Goal: Information Seeking & Learning: Learn about a topic

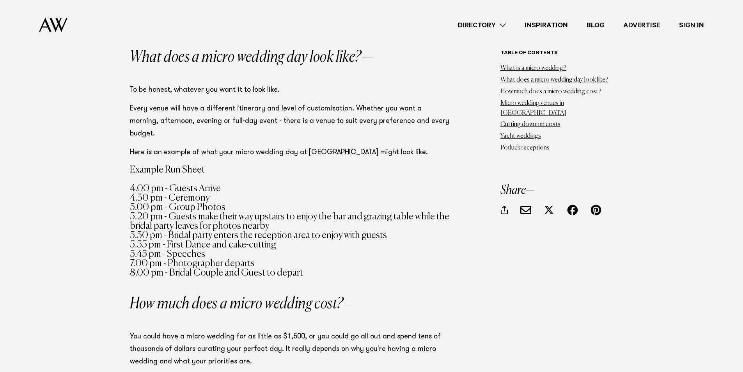
scroll to position [741, 0]
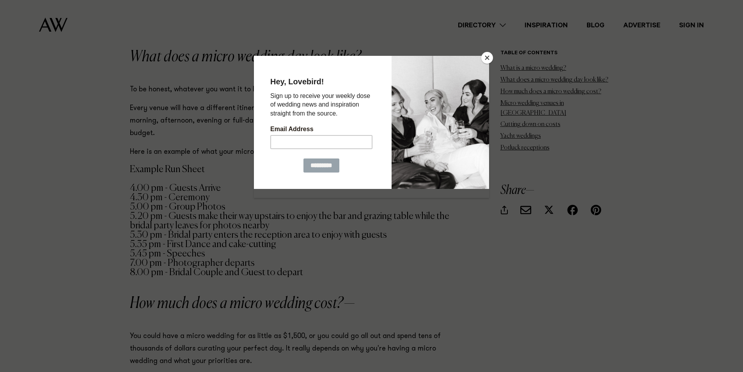
click at [484, 59] on button "Close" at bounding box center [487, 58] width 12 height 12
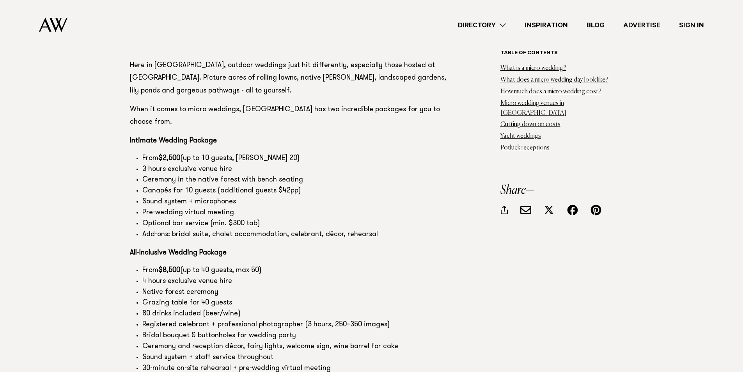
scroll to position [4214, 0]
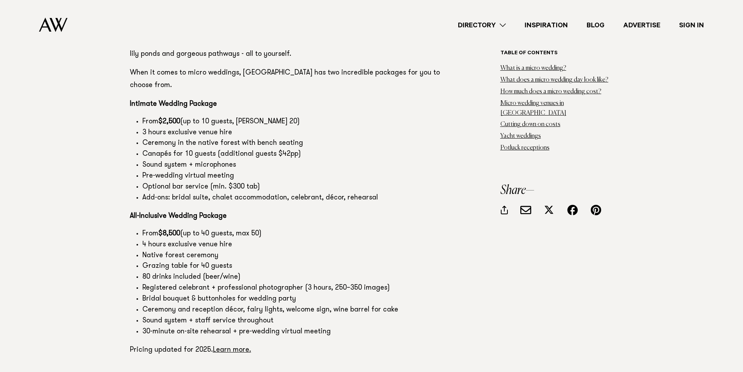
click at [215, 250] on li "Native forest ceremony" at bounding box center [295, 255] width 307 height 11
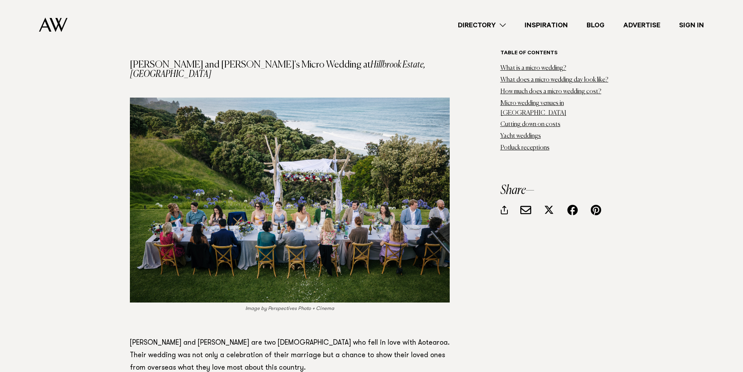
scroll to position [7296, 0]
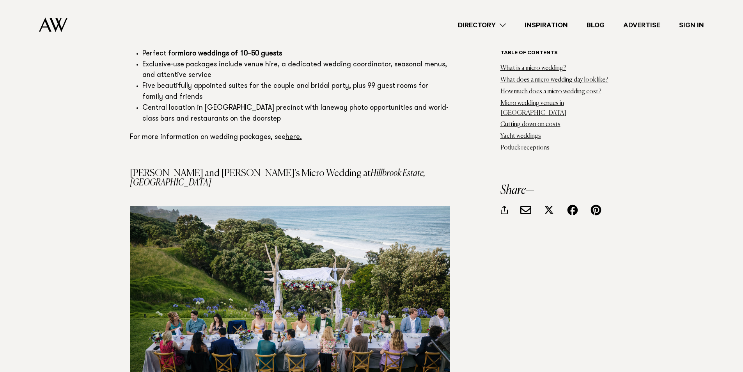
click at [57, 31] on img at bounding box center [53, 25] width 28 height 14
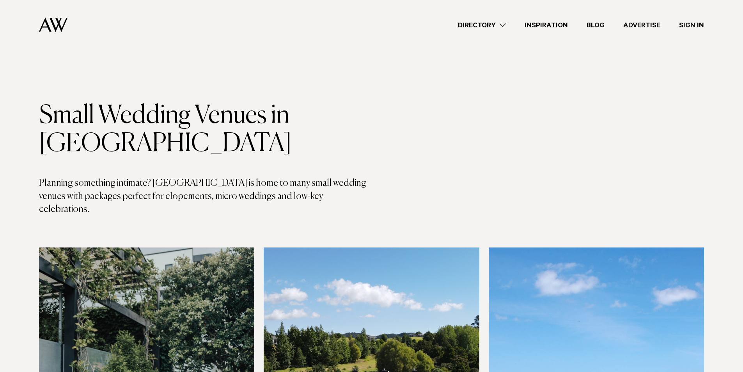
click at [493, 26] on link "Directory" at bounding box center [482, 25] width 67 height 11
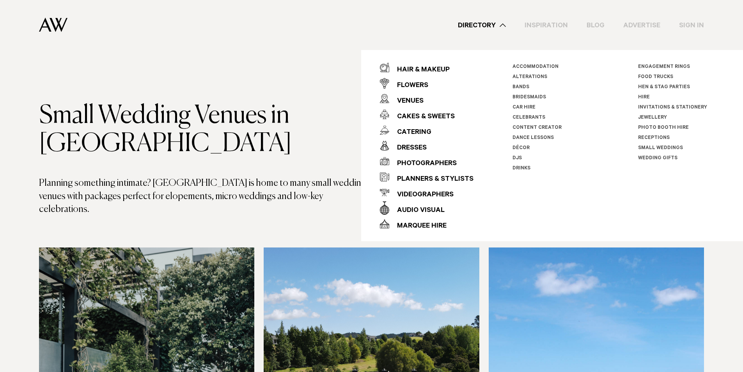
click at [285, 106] on h1 "Small Wedding Venues in Auckland" at bounding box center [205, 130] width 333 height 56
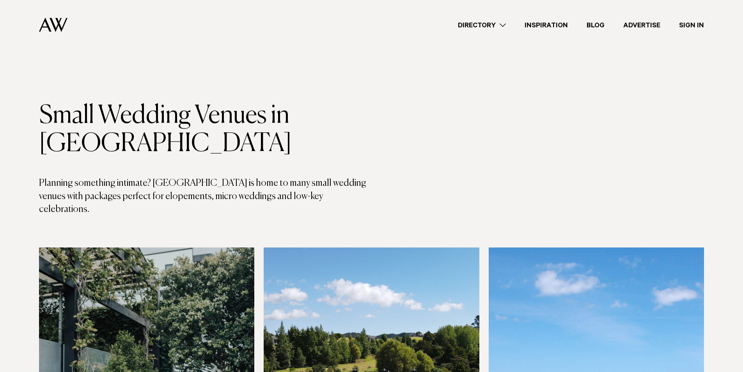
click at [64, 27] on img at bounding box center [53, 25] width 28 height 14
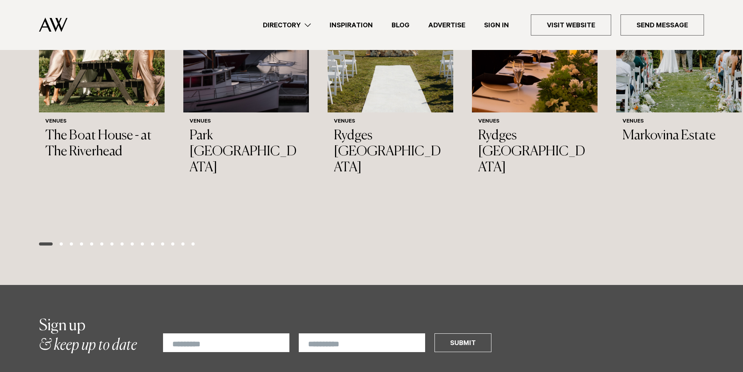
scroll to position [780, 0]
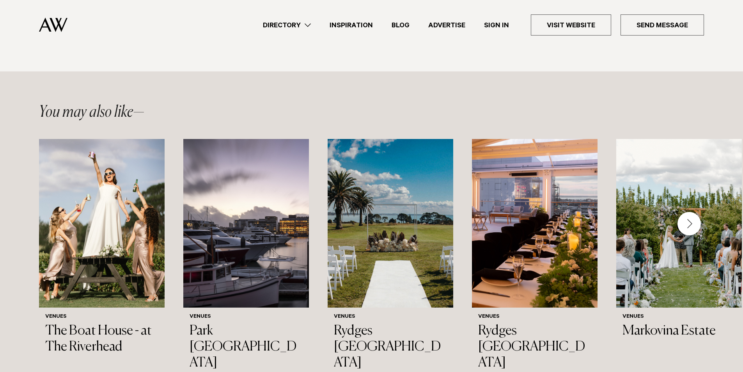
click at [695, 214] on div "Next slide" at bounding box center [689, 223] width 23 height 23
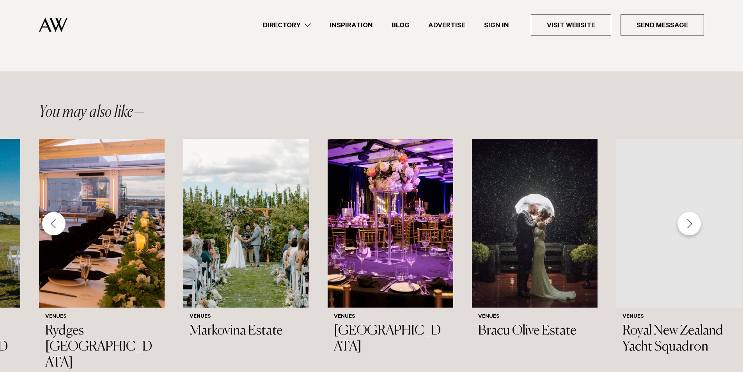
click at [695, 212] on div "Next slide" at bounding box center [689, 223] width 23 height 23
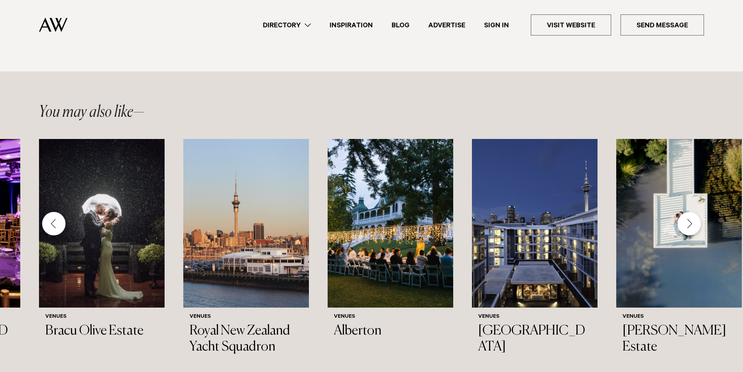
click at [694, 212] on div "Next slide" at bounding box center [689, 223] width 23 height 23
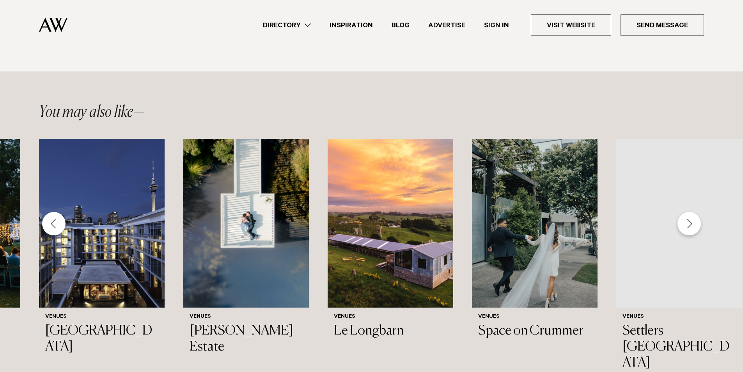
click at [691, 212] on div "Next slide" at bounding box center [689, 223] width 23 height 23
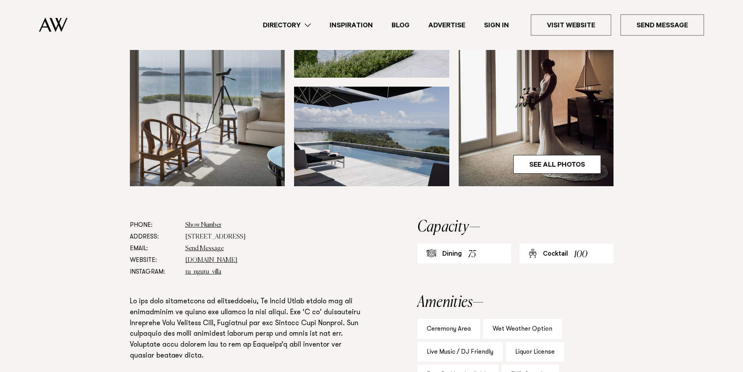
scroll to position [273, 0]
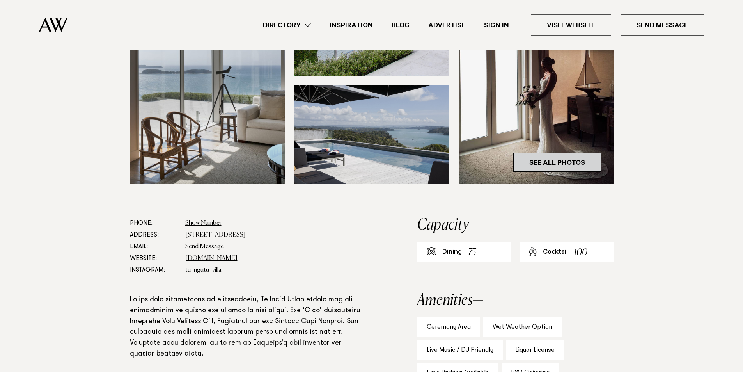
click at [564, 159] on link "See All Photos" at bounding box center [557, 162] width 88 height 19
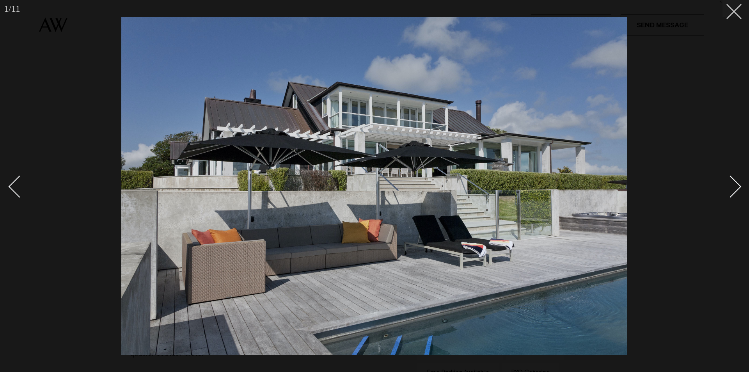
click at [738, 191] on link at bounding box center [725, 186] width 27 height 39
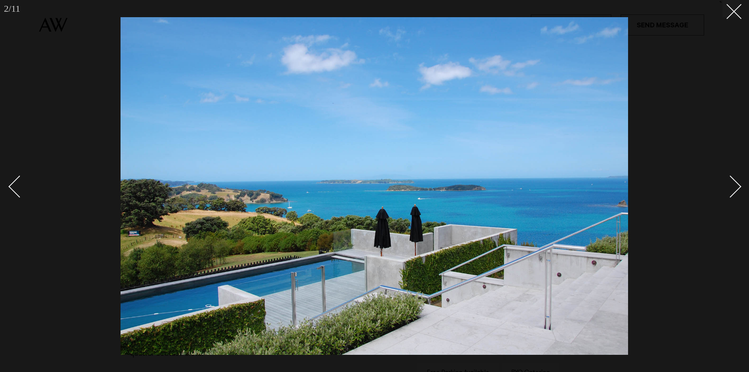
click at [738, 191] on link at bounding box center [725, 186] width 27 height 39
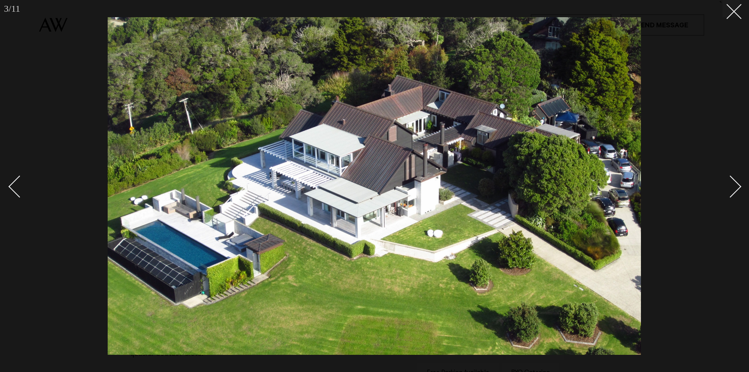
click at [738, 187] on div "Next slide" at bounding box center [730, 186] width 22 height 22
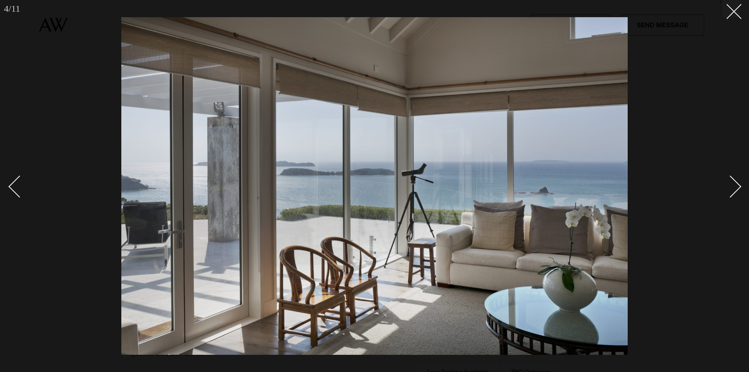
click at [738, 187] on div "Next slide" at bounding box center [730, 186] width 22 height 22
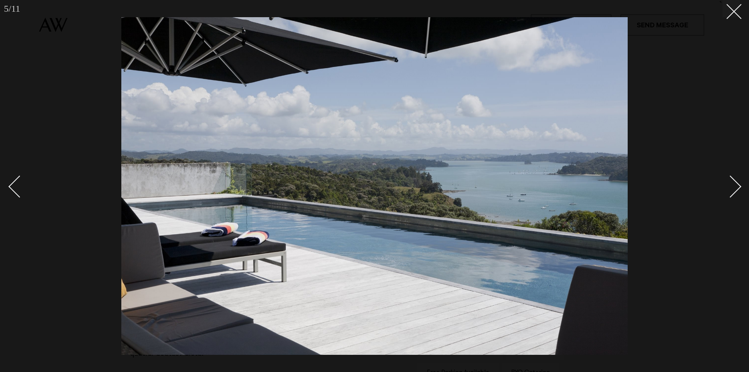
click at [738, 187] on div "Next slide" at bounding box center [730, 186] width 22 height 22
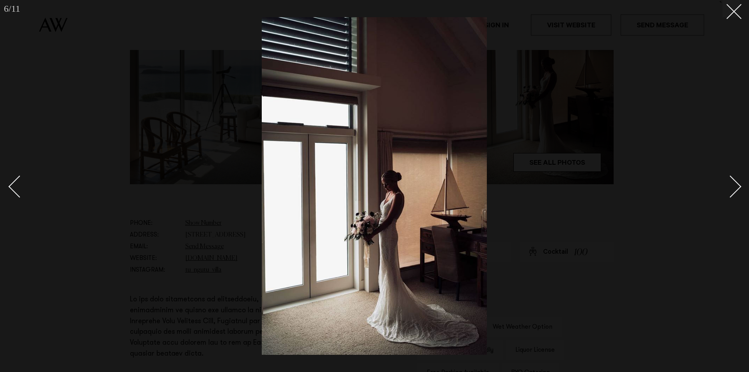
click at [738, 187] on div "Next slide" at bounding box center [730, 186] width 22 height 22
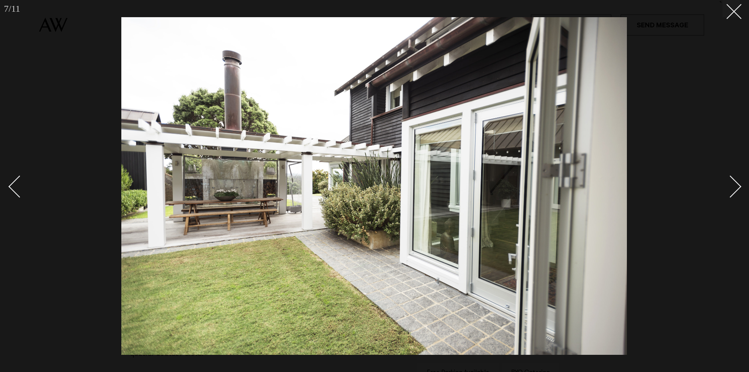
click at [738, 187] on div "Next slide" at bounding box center [730, 186] width 22 height 22
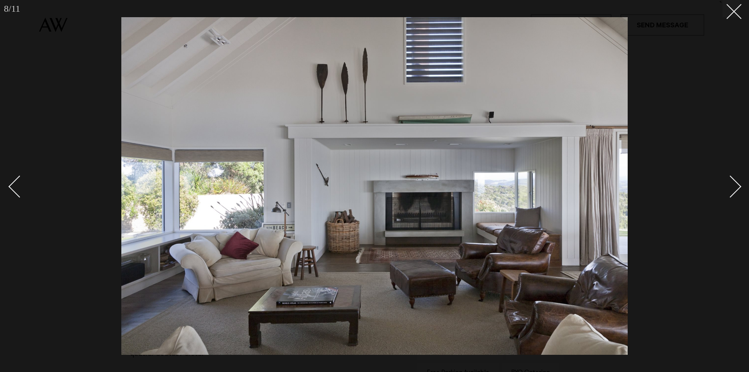
click at [738, 187] on div "Next slide" at bounding box center [730, 186] width 22 height 22
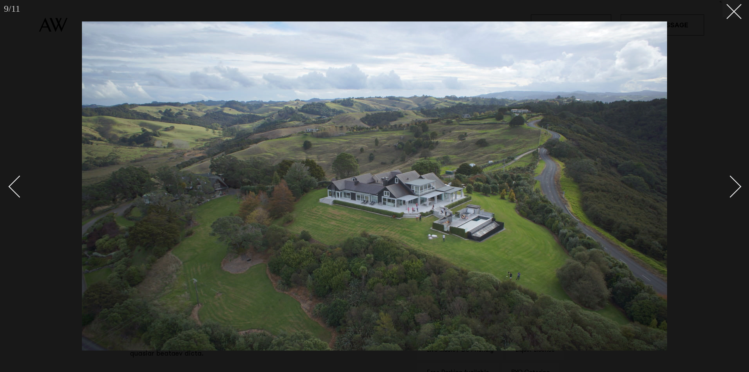
click at [738, 187] on div "Next slide" at bounding box center [730, 186] width 22 height 22
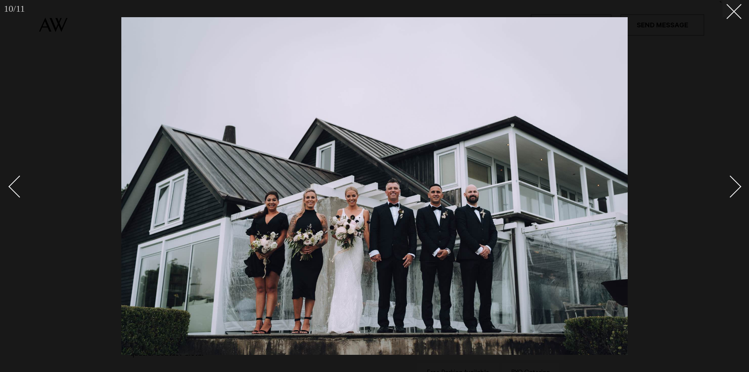
click at [738, 187] on div "Next slide" at bounding box center [730, 186] width 22 height 22
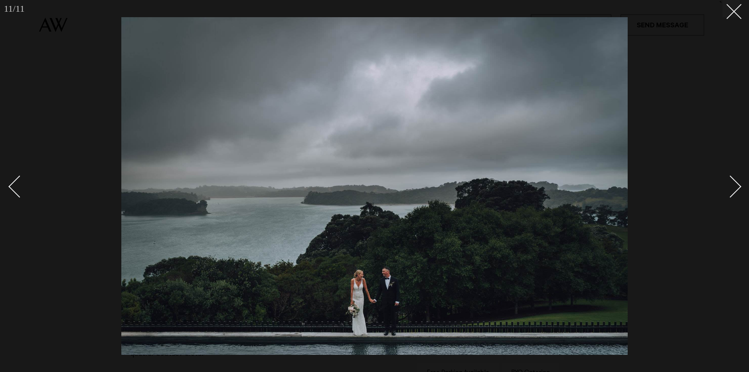
click at [738, 187] on div "Next slide" at bounding box center [730, 186] width 22 height 22
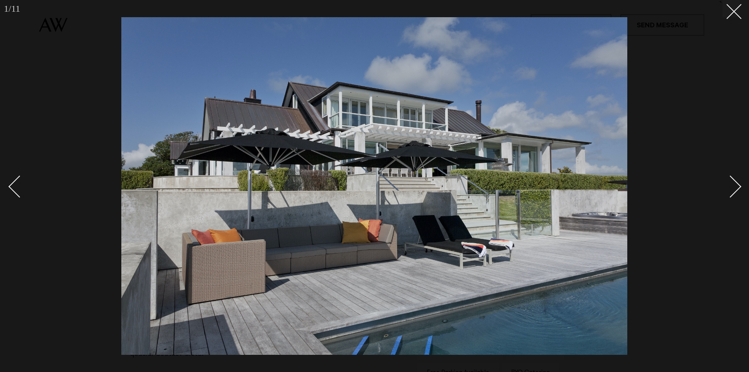
click at [738, 187] on div "Next slide" at bounding box center [730, 186] width 22 height 22
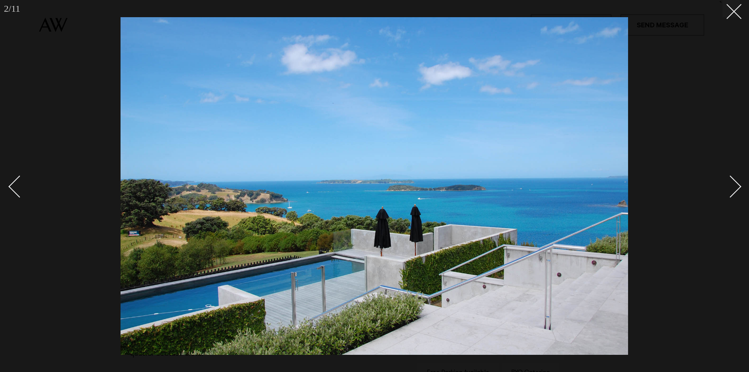
click at [738, 187] on div "Next slide" at bounding box center [730, 186] width 22 height 22
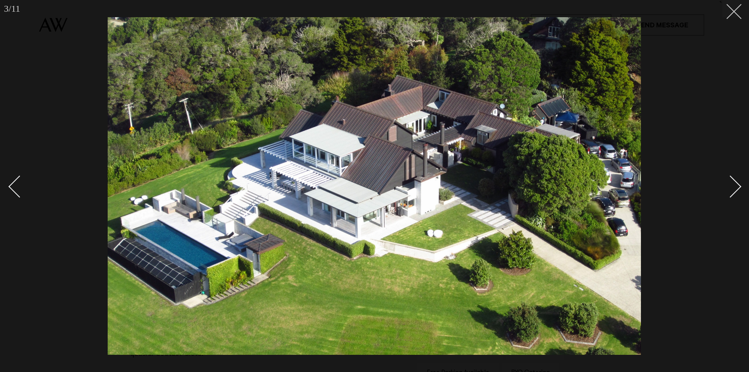
click at [731, 11] on icon at bounding box center [730, 8] width 9 height 9
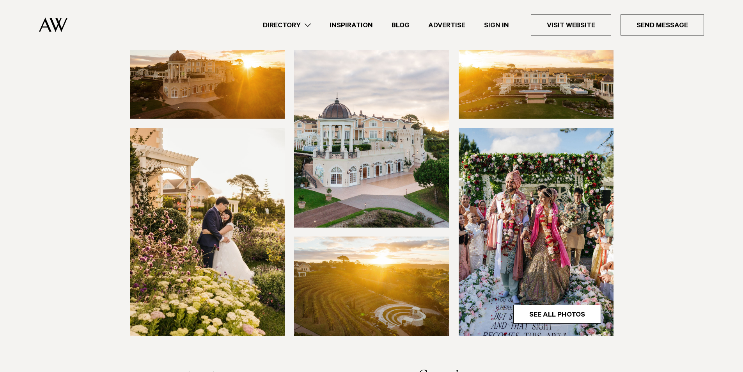
scroll to position [117, 0]
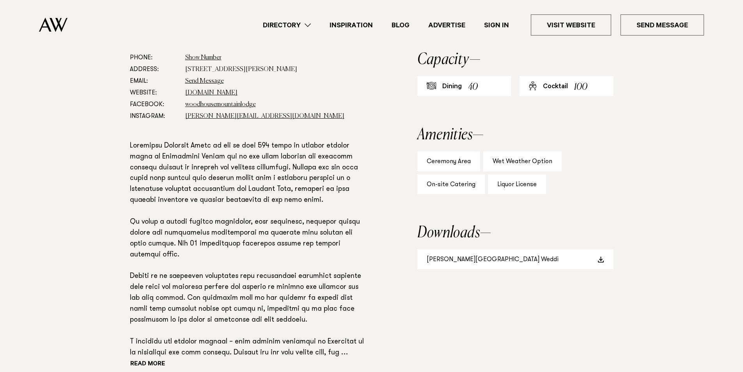
scroll to position [468, 0]
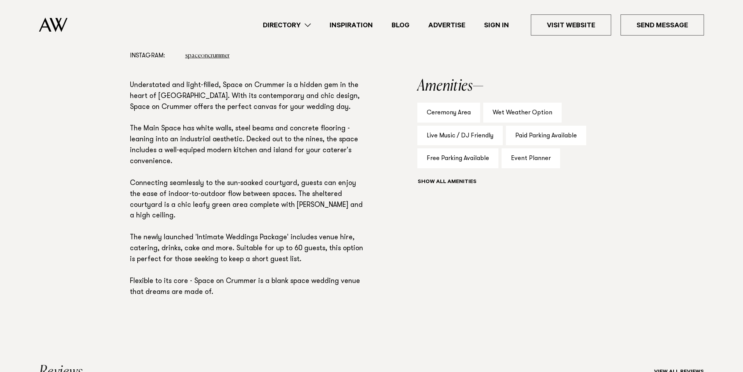
scroll to position [429, 0]
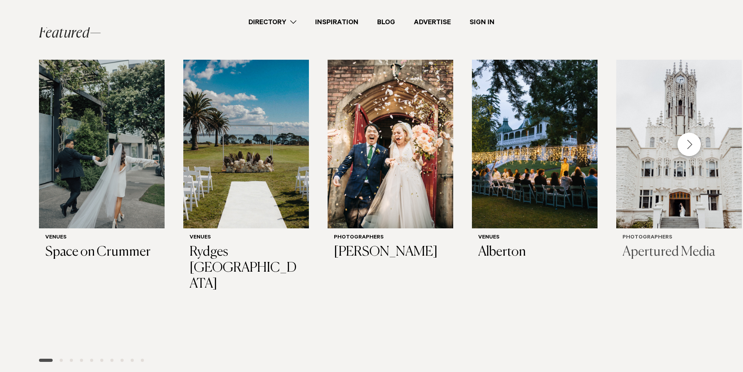
scroll to position [218, 0]
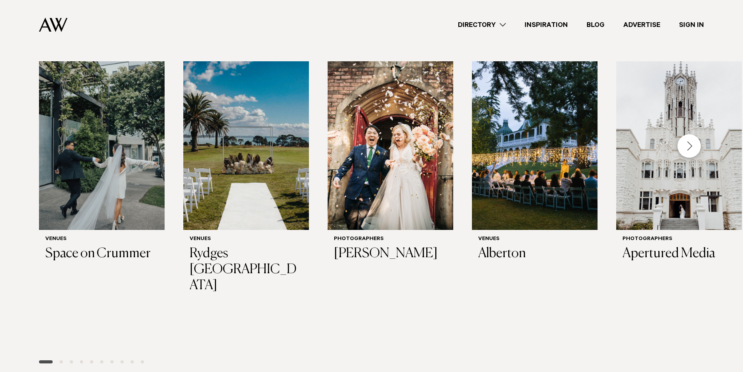
click at [697, 144] on div "Next slide" at bounding box center [689, 145] width 23 height 23
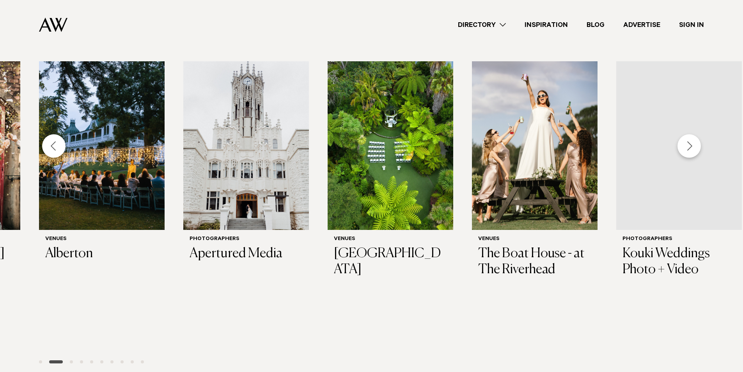
click at [697, 144] on div "Next slide" at bounding box center [689, 145] width 23 height 23
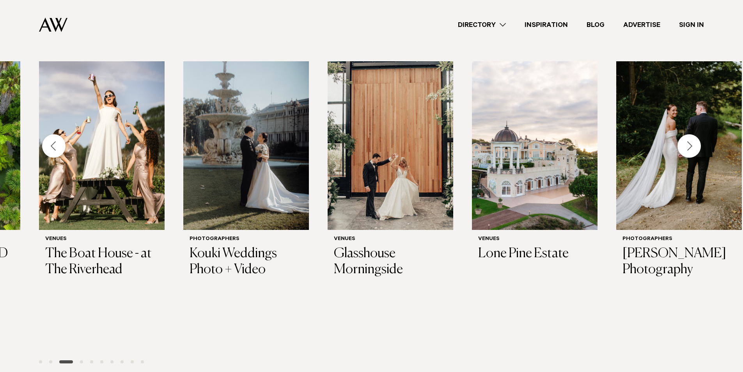
click at [697, 144] on div "Next slide" at bounding box center [689, 145] width 23 height 23
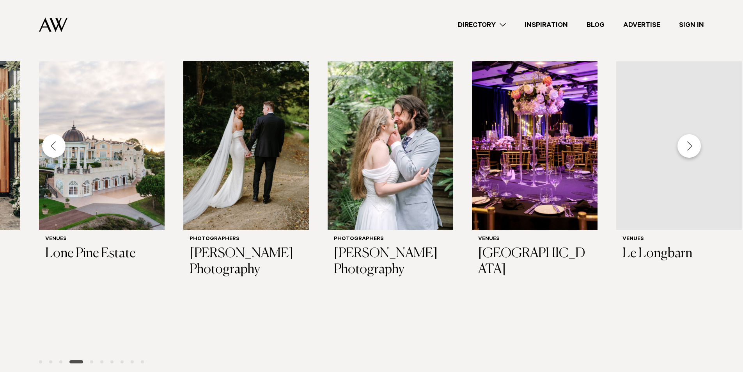
click at [697, 144] on div "Next slide" at bounding box center [689, 145] width 23 height 23
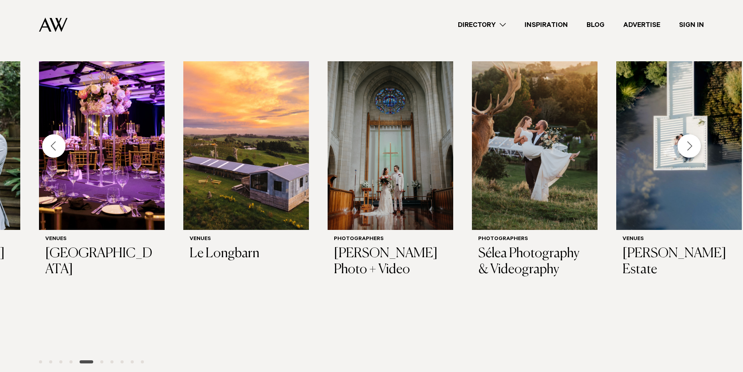
click at [696, 145] on div "Next slide" at bounding box center [689, 145] width 23 height 23
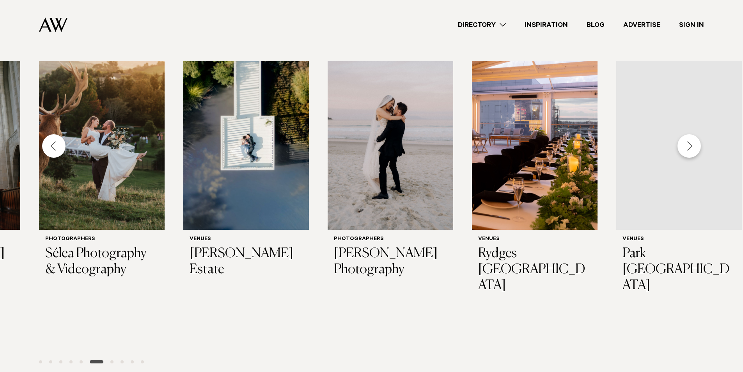
click at [696, 145] on div "Next slide" at bounding box center [689, 145] width 23 height 23
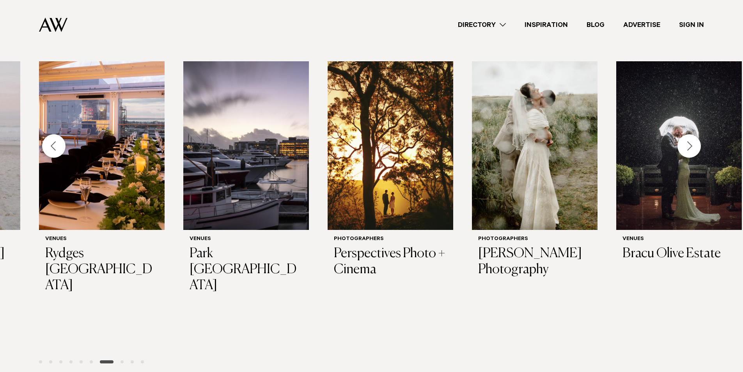
click at [696, 145] on div "Next slide" at bounding box center [689, 145] width 23 height 23
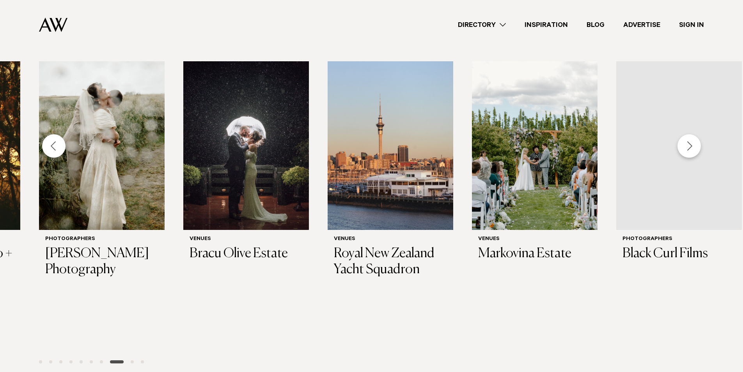
click at [696, 145] on div "Next slide" at bounding box center [689, 145] width 23 height 23
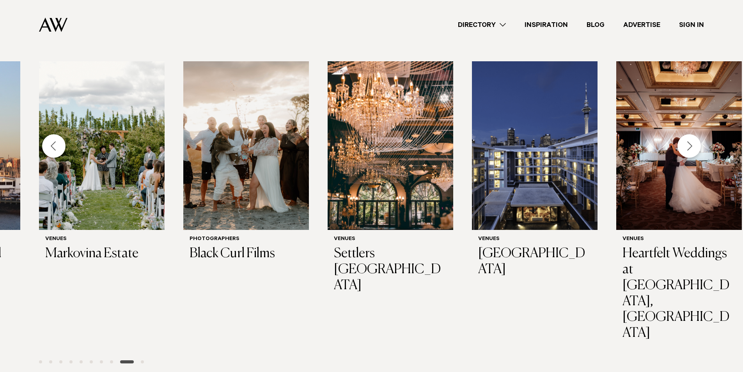
click at [696, 145] on div "Next slide" at bounding box center [689, 145] width 23 height 23
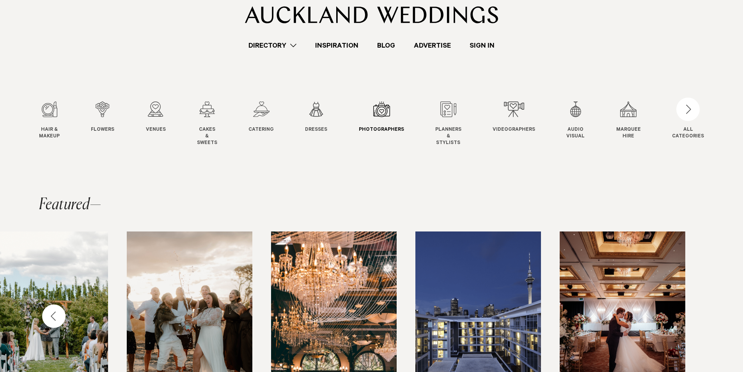
scroll to position [39, 0]
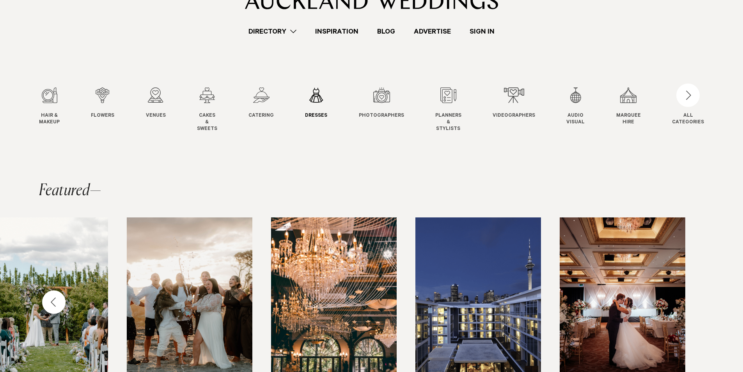
click at [323, 102] on div "6 / 12" at bounding box center [316, 95] width 22 height 16
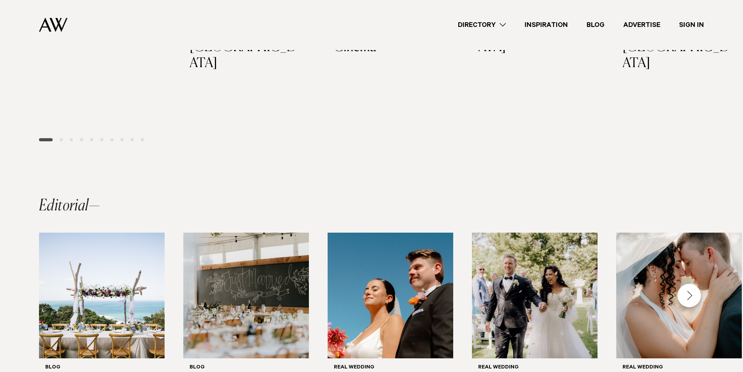
scroll to position [491, 0]
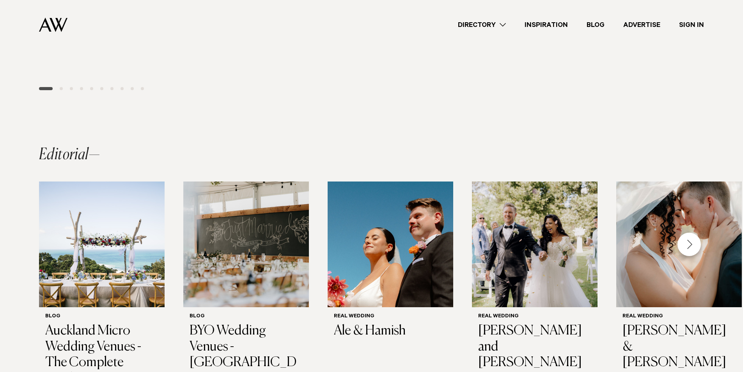
click at [696, 233] on div "Next slide" at bounding box center [689, 244] width 23 height 23
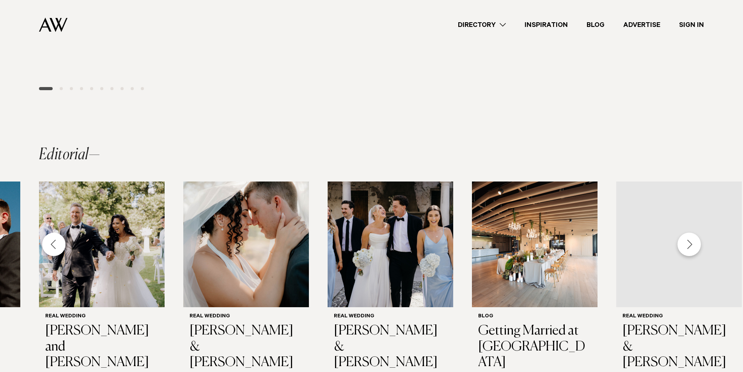
click at [694, 233] on div "Next slide" at bounding box center [689, 244] width 23 height 23
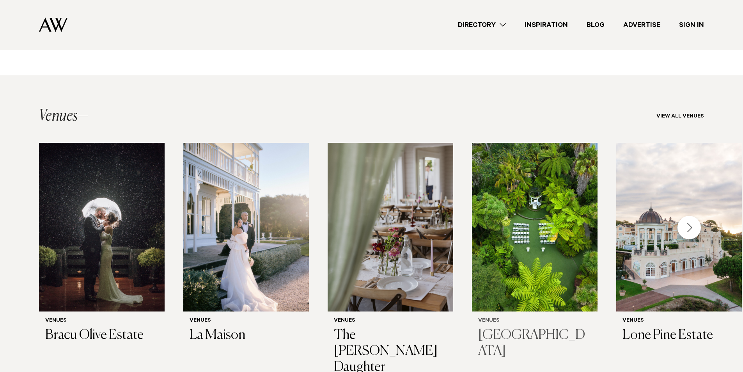
scroll to position [1505, 0]
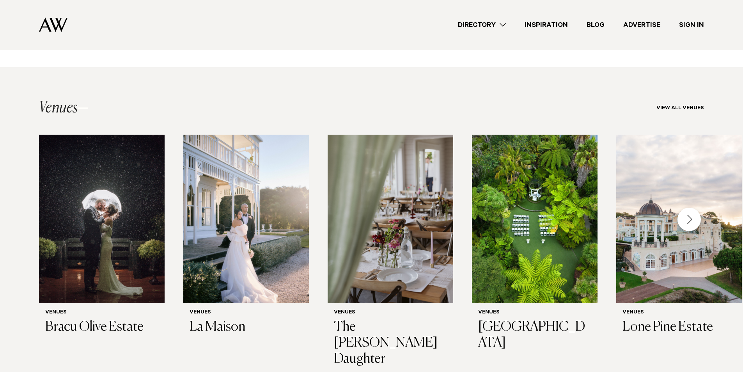
click at [62, 100] on h2 "Venues" at bounding box center [64, 108] width 50 height 16
click at [673, 105] on link "View all Venues" at bounding box center [681, 108] width 48 height 6
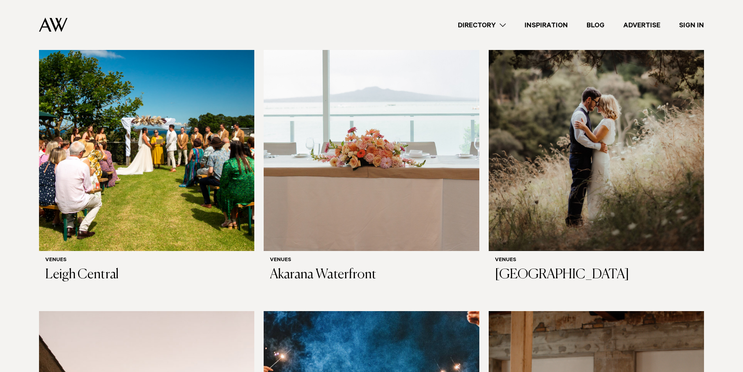
scroll to position [4097, 0]
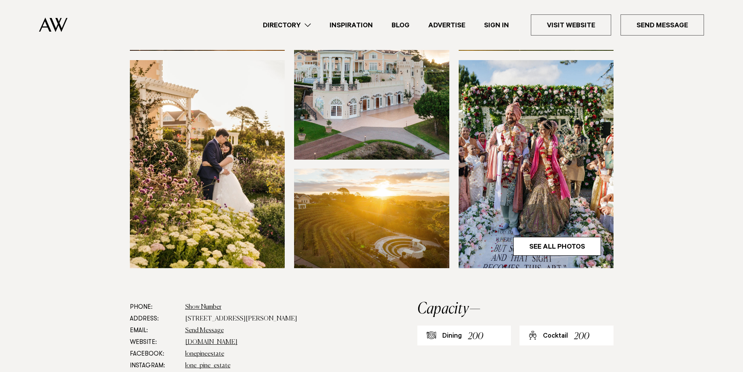
scroll to position [195, 0]
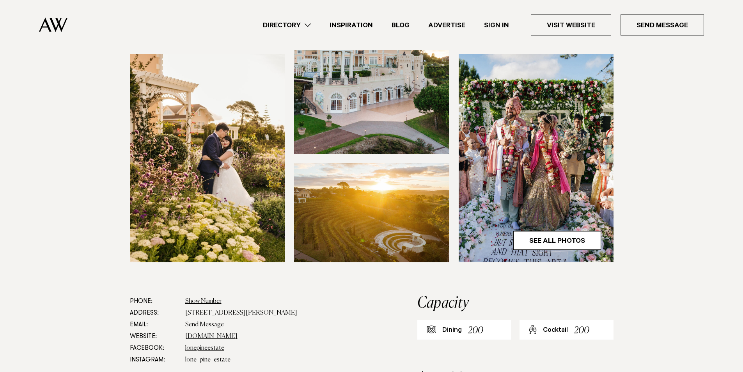
click at [569, 255] on img at bounding box center [536, 158] width 155 height 208
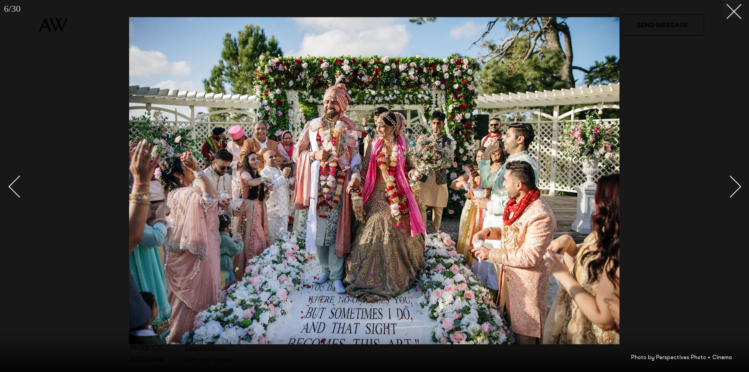
click at [737, 188] on div "Next slide" at bounding box center [730, 186] width 22 height 22
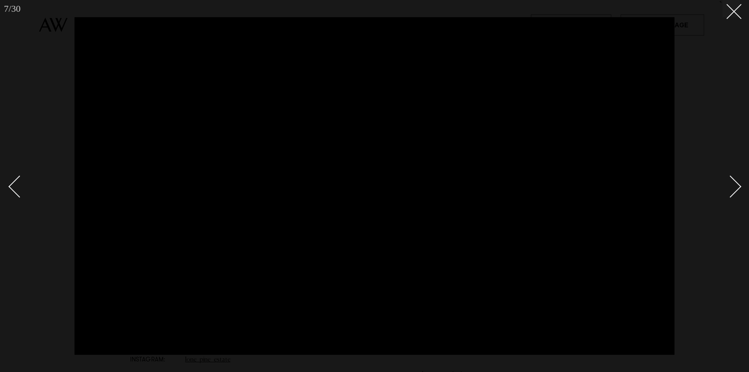
click at [733, 178] on div "Next slide" at bounding box center [730, 186] width 22 height 22
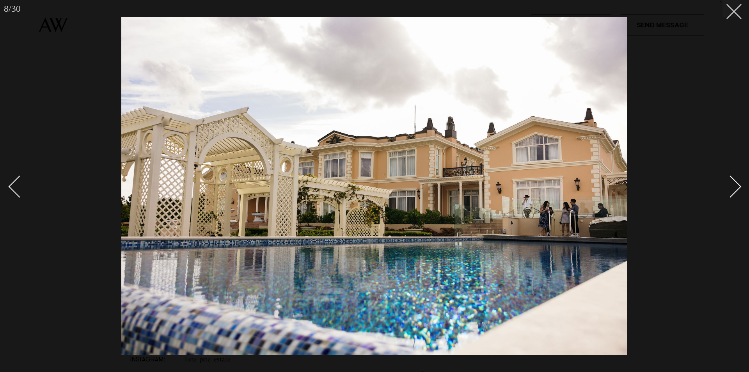
click at [733, 178] on div "Next slide" at bounding box center [730, 186] width 22 height 22
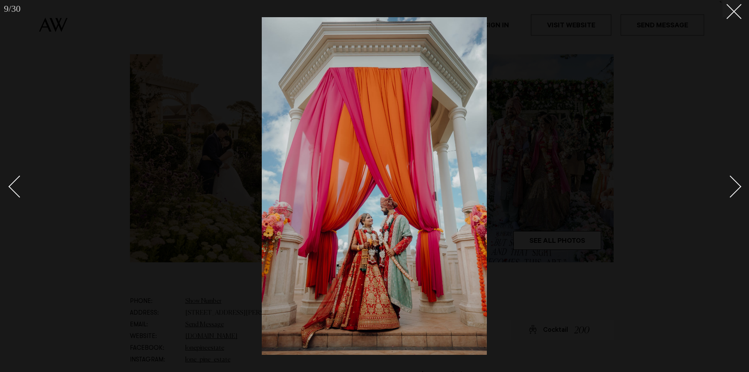
click at [733, 178] on div "Next slide" at bounding box center [730, 186] width 22 height 22
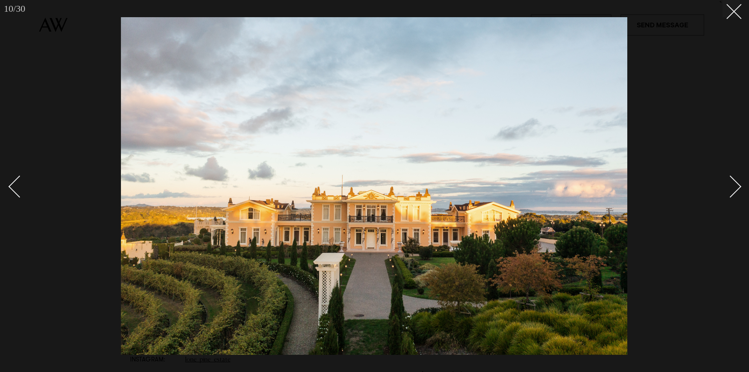
click at [733, 178] on div "Next slide" at bounding box center [730, 186] width 22 height 22
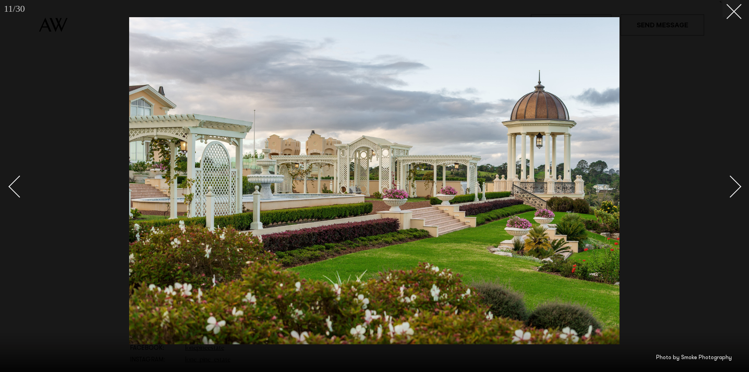
click at [733, 178] on div "Next slide" at bounding box center [730, 186] width 22 height 22
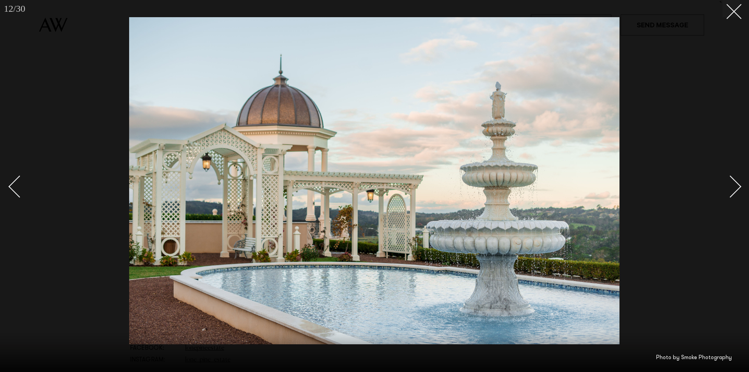
click at [733, 178] on div "Next slide" at bounding box center [730, 186] width 22 height 22
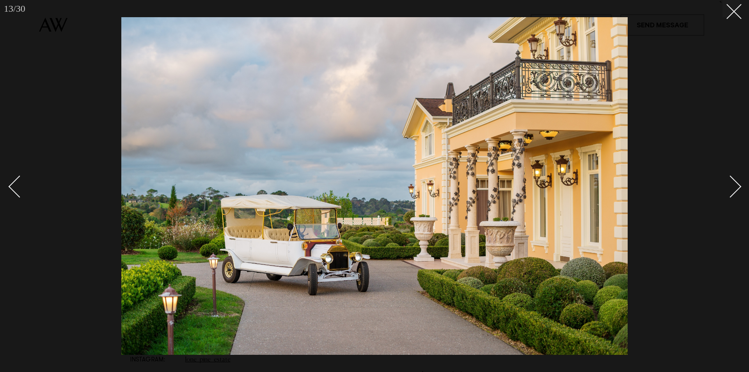
click at [733, 178] on div "Next slide" at bounding box center [730, 186] width 22 height 22
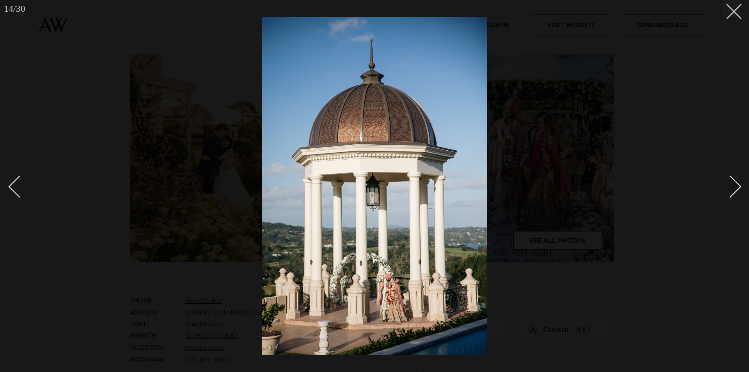
click at [733, 178] on div "Next slide" at bounding box center [730, 186] width 22 height 22
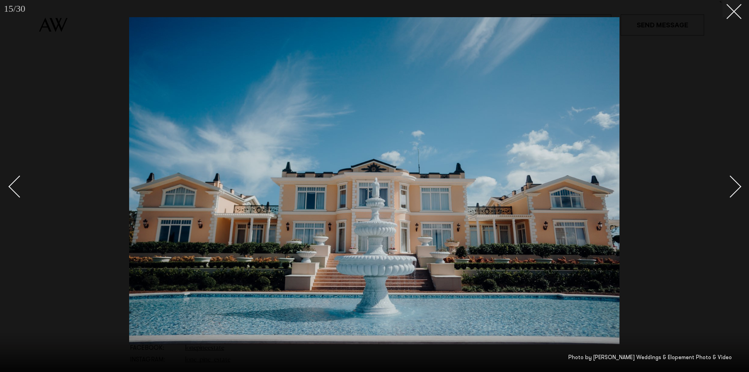
click at [733, 178] on div "Next slide" at bounding box center [730, 186] width 22 height 22
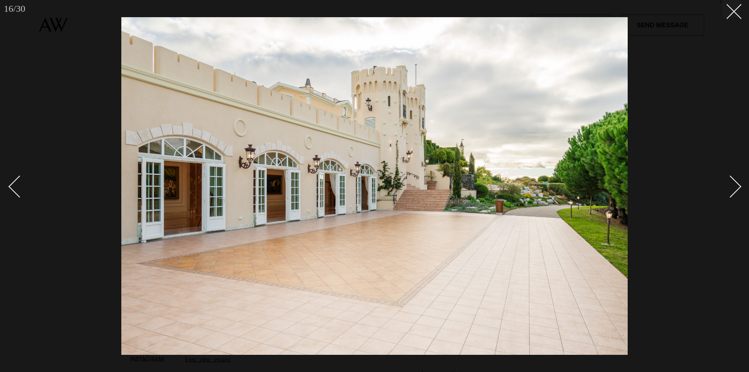
click at [733, 178] on div "Next slide" at bounding box center [730, 186] width 22 height 22
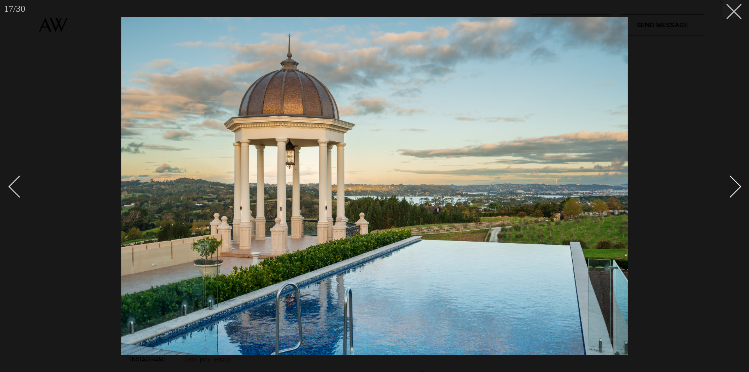
click at [733, 178] on div "Next slide" at bounding box center [730, 186] width 22 height 22
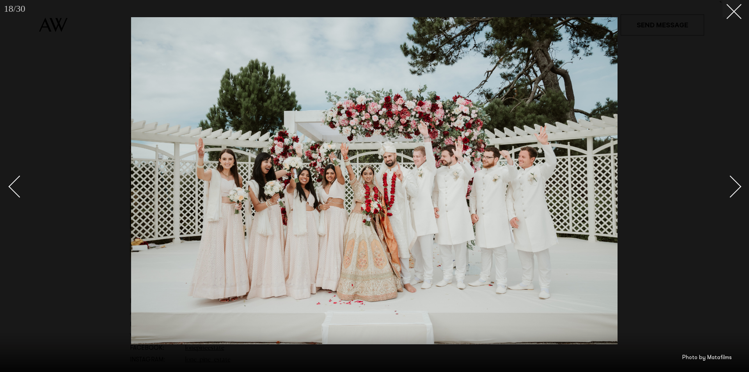
click at [733, 178] on div "Next slide" at bounding box center [730, 186] width 22 height 22
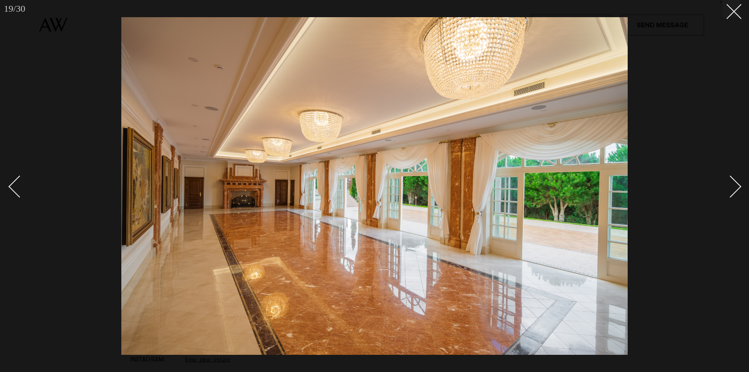
click at [733, 178] on div "Next slide" at bounding box center [730, 186] width 22 height 22
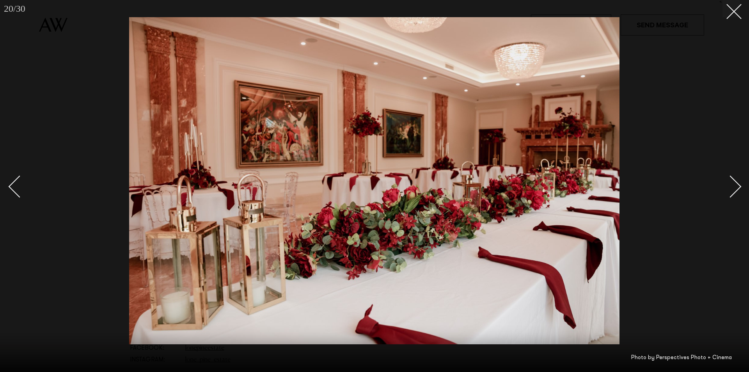
click at [733, 178] on div "Next slide" at bounding box center [730, 186] width 22 height 22
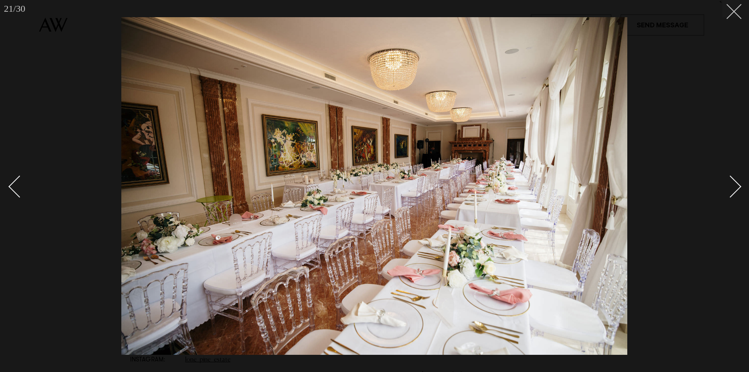
click at [736, 3] on button at bounding box center [731, 8] width 17 height 17
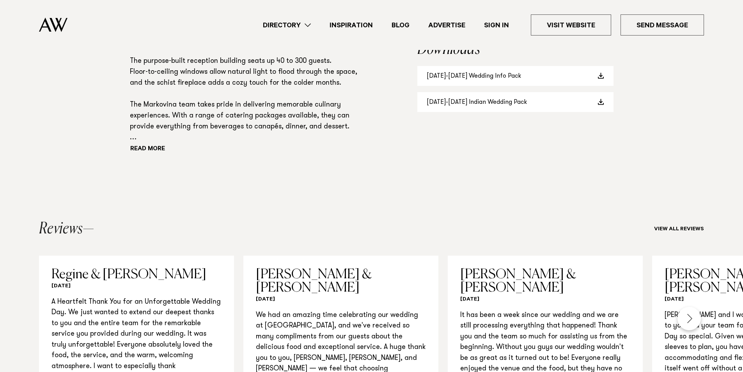
scroll to position [663, 0]
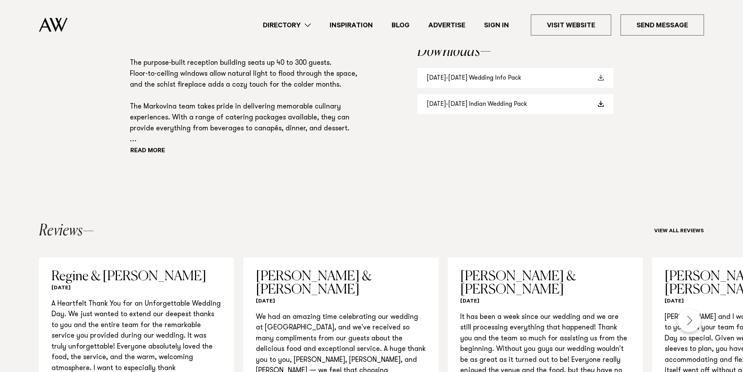
click at [513, 75] on link "[DATE]-[DATE] Wedding Info Pack" at bounding box center [515, 78] width 196 height 20
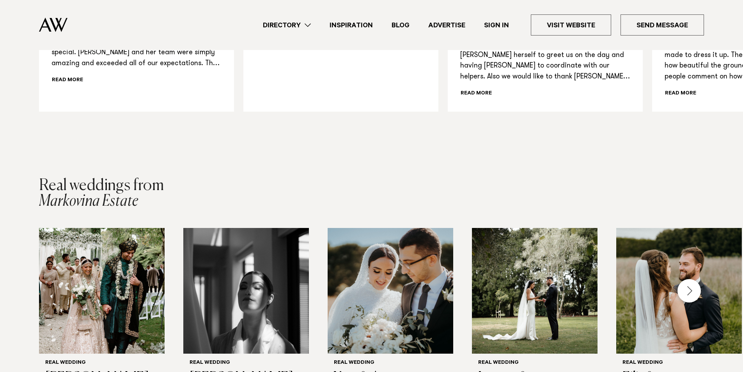
scroll to position [897, 0]
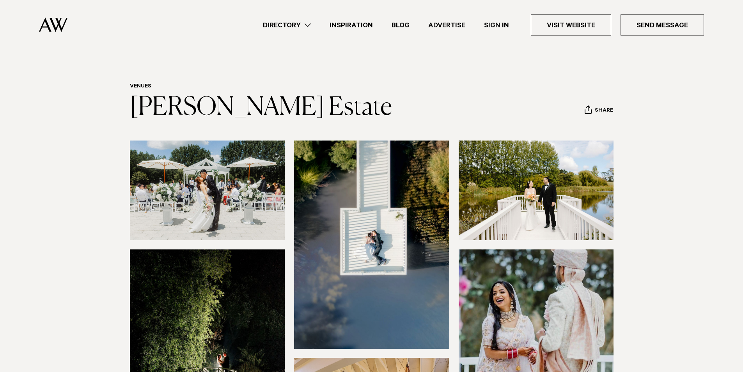
click at [262, 183] on img at bounding box center [207, 189] width 155 height 99
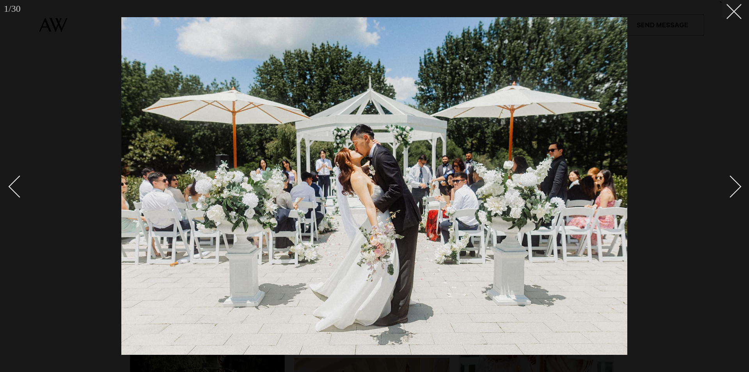
click at [736, 185] on div "Next slide" at bounding box center [730, 186] width 22 height 22
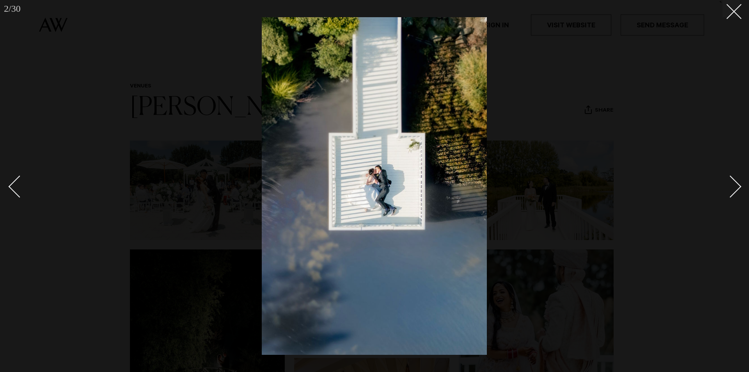
click at [736, 185] on div "Next slide" at bounding box center [730, 186] width 22 height 22
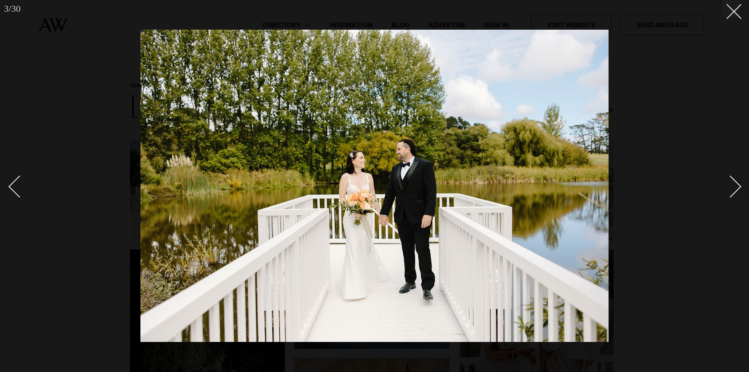
click at [736, 185] on div "Next slide" at bounding box center [730, 186] width 22 height 22
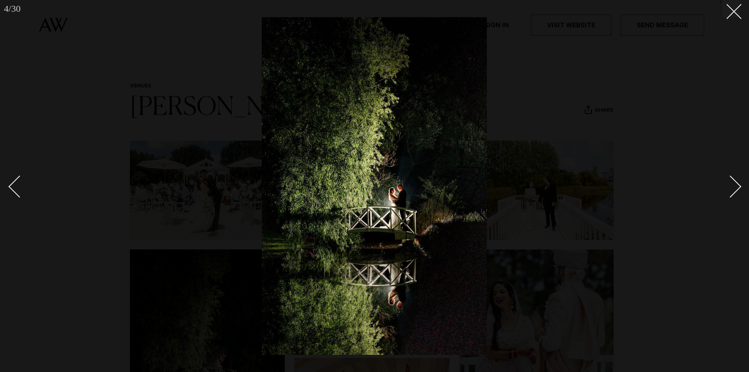
click at [736, 185] on div "Next slide" at bounding box center [730, 186] width 22 height 22
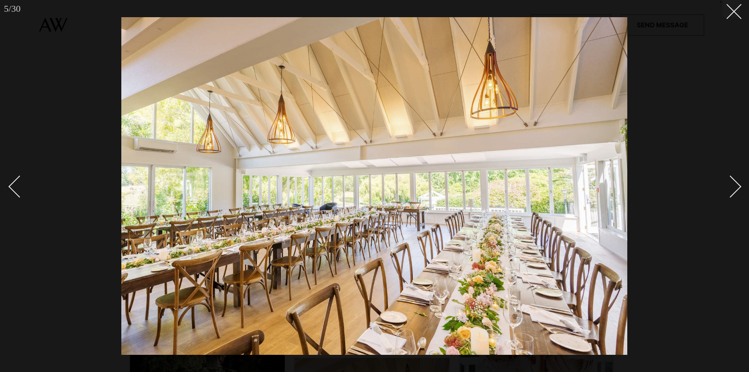
click at [736, 185] on div "Next slide" at bounding box center [730, 186] width 22 height 22
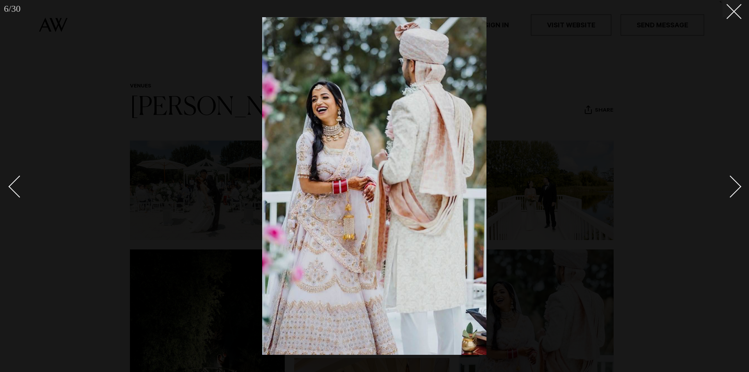
click at [736, 185] on div "Next slide" at bounding box center [730, 186] width 22 height 22
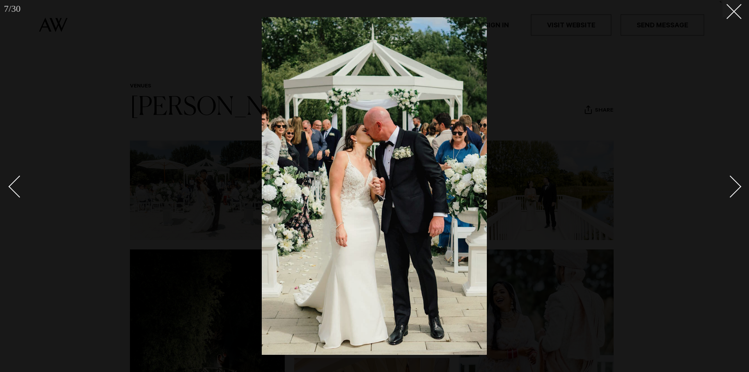
click at [736, 185] on div "Next slide" at bounding box center [730, 186] width 22 height 22
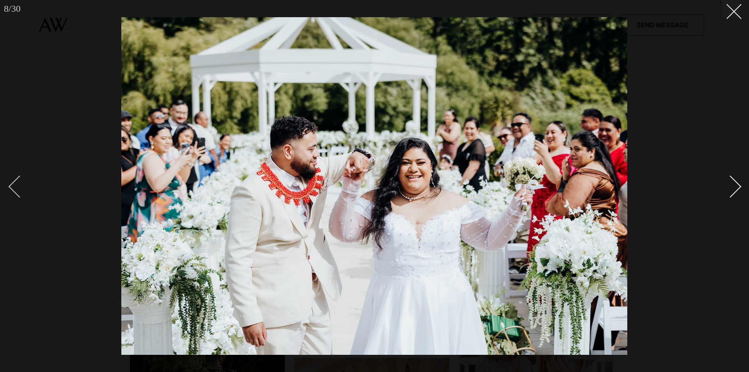
click at [14, 183] on div "Previous slide" at bounding box center [20, 186] width 22 height 22
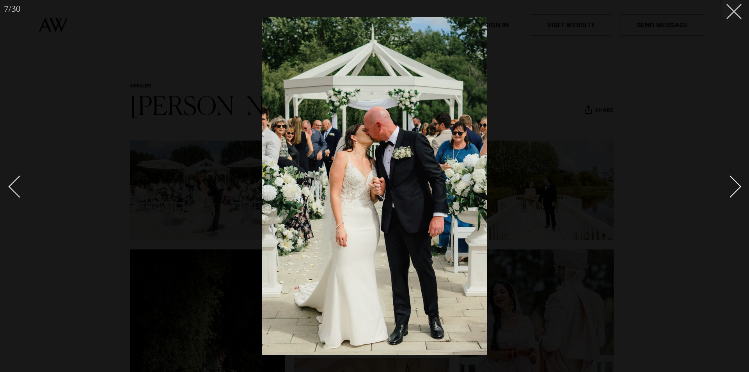
click at [741, 184] on div at bounding box center [374, 186] width 749 height 372
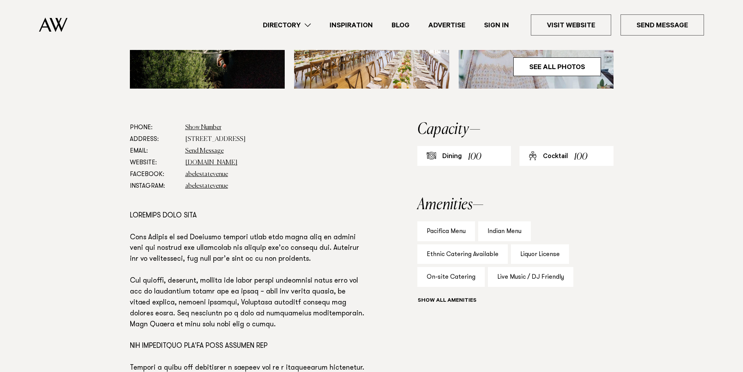
scroll to position [429, 0]
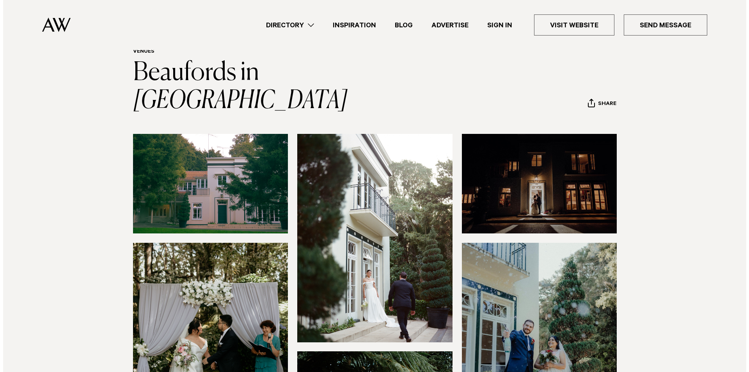
scroll to position [156, 0]
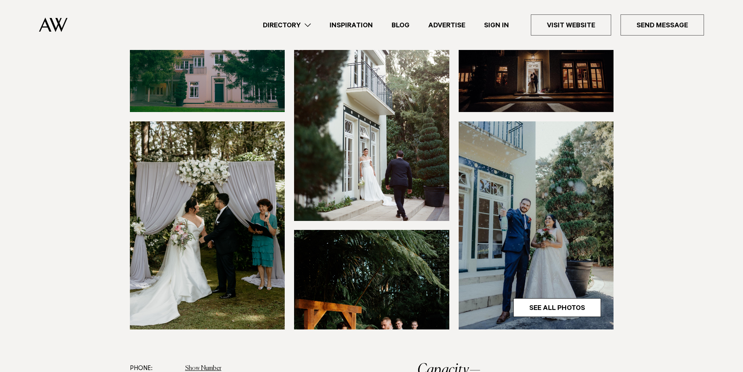
click at [535, 266] on img at bounding box center [536, 225] width 155 height 208
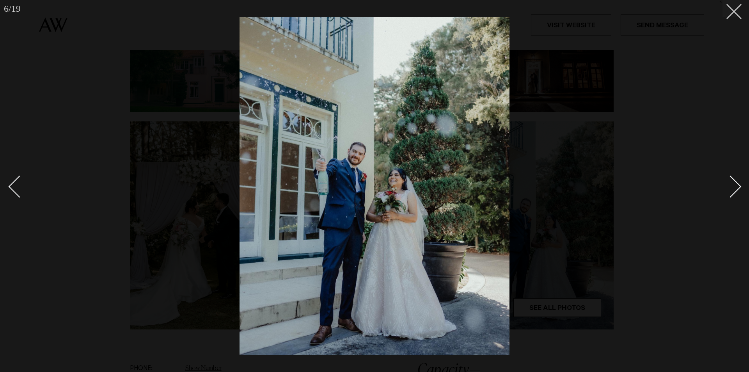
click at [729, 179] on div "Next slide" at bounding box center [730, 186] width 22 height 22
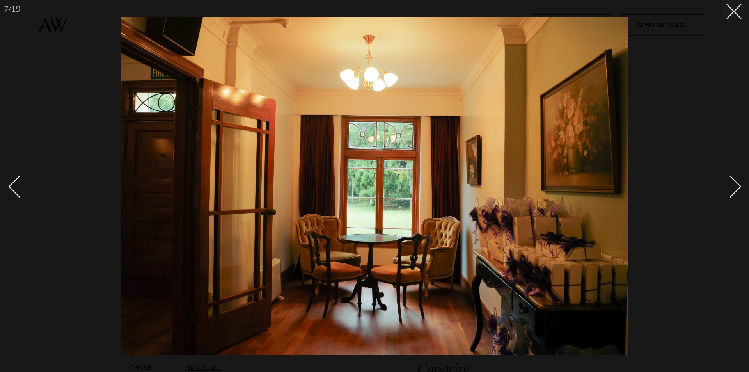
click at [729, 179] on div "Next slide" at bounding box center [730, 186] width 22 height 22
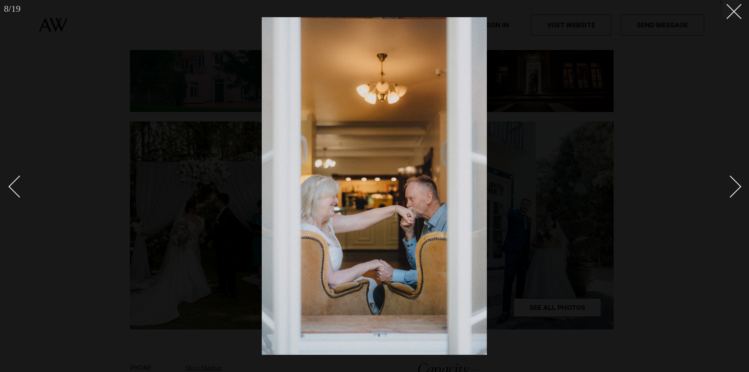
click at [729, 179] on div "Next slide" at bounding box center [730, 186] width 22 height 22
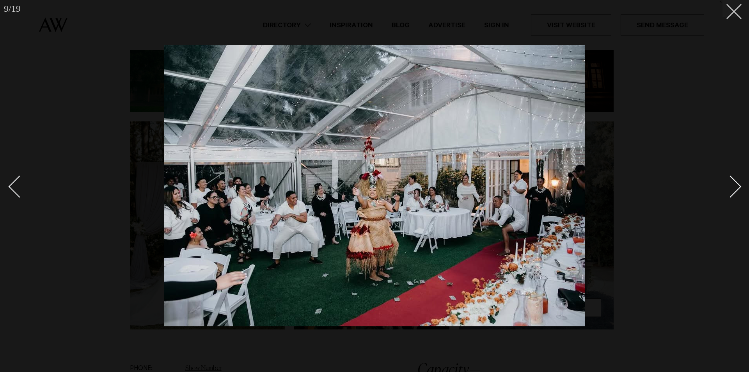
click at [729, 179] on div "Next slide" at bounding box center [730, 186] width 22 height 22
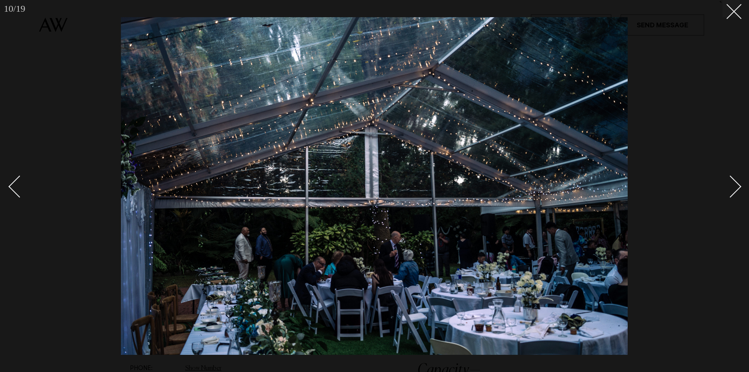
click at [729, 179] on div "Next slide" at bounding box center [730, 186] width 22 height 22
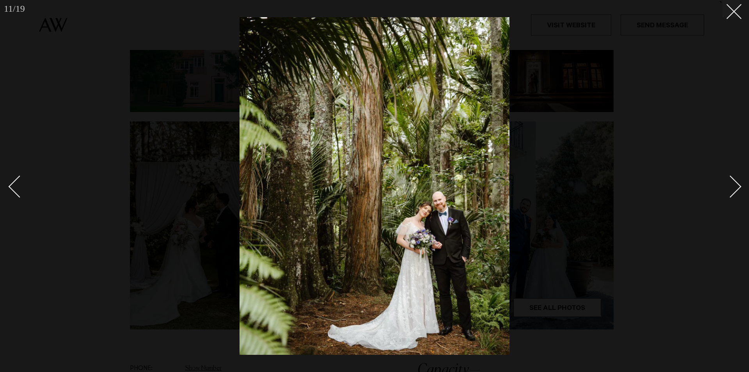
click at [729, 179] on div "Next slide" at bounding box center [730, 186] width 22 height 22
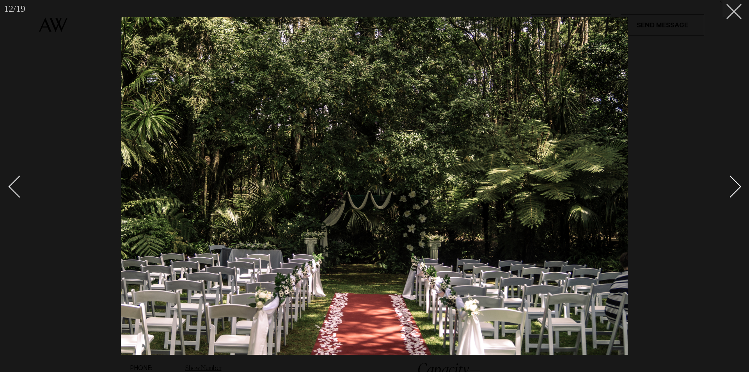
click at [729, 179] on div "Next slide" at bounding box center [730, 186] width 22 height 22
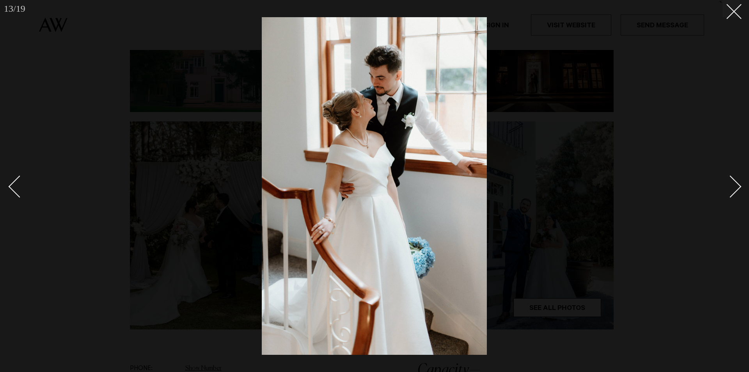
click at [729, 179] on div "Next slide" at bounding box center [730, 186] width 22 height 22
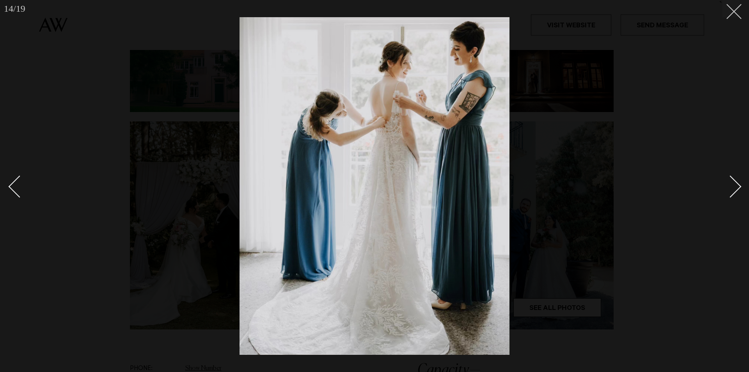
click at [737, 7] on button at bounding box center [731, 8] width 17 height 17
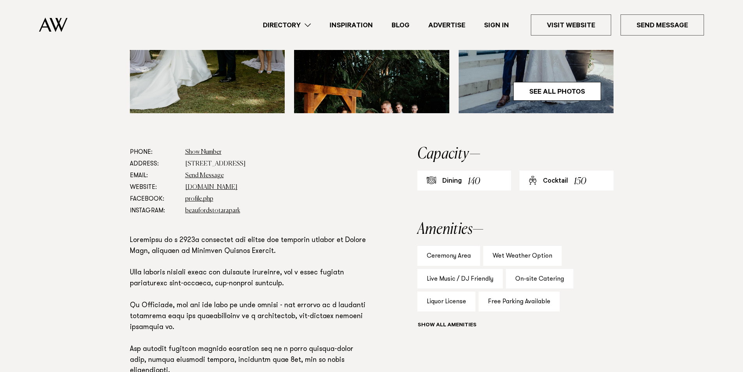
scroll to position [429, 0]
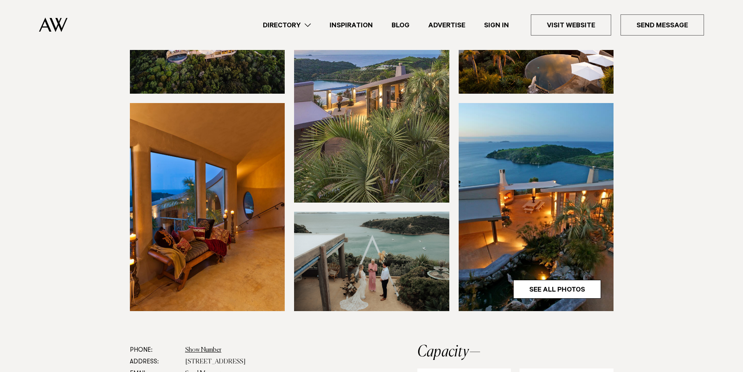
scroll to position [156, 0]
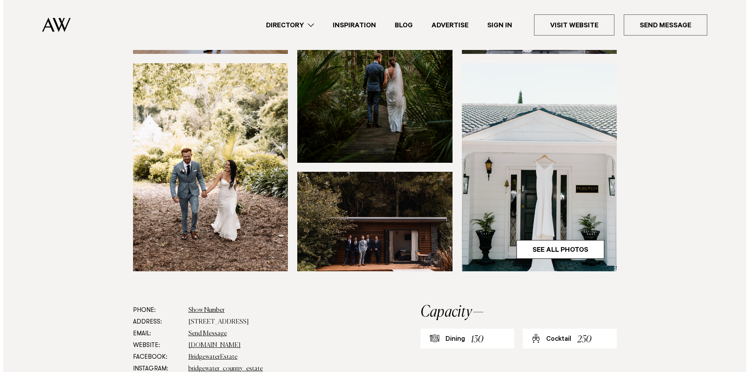
scroll to position [195, 0]
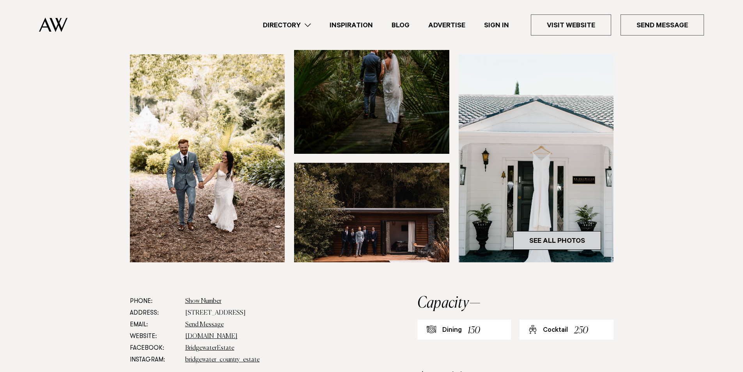
click at [558, 250] on link "See All Photos" at bounding box center [557, 240] width 88 height 19
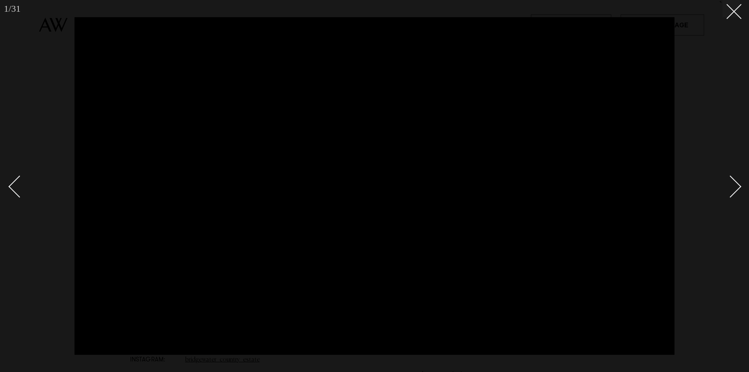
click at [734, 180] on div "Next slide" at bounding box center [730, 186] width 22 height 22
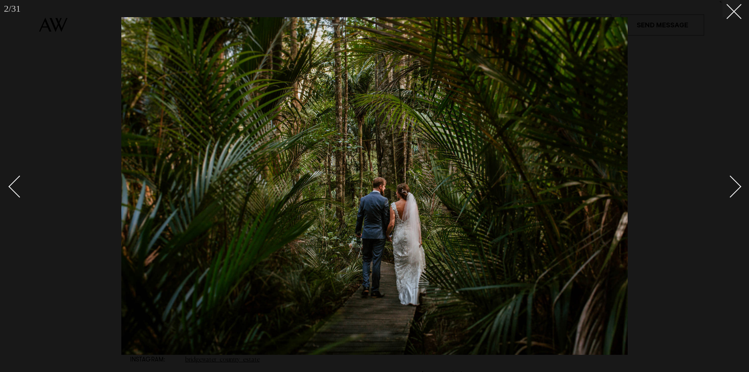
click at [734, 180] on div "Next slide" at bounding box center [730, 186] width 22 height 22
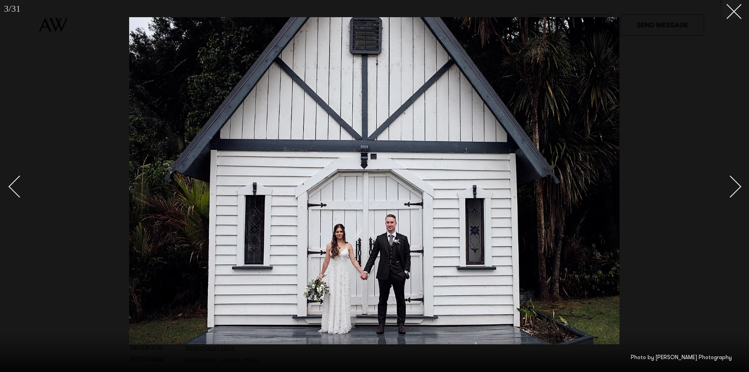
click at [734, 180] on div "Next slide" at bounding box center [730, 186] width 22 height 22
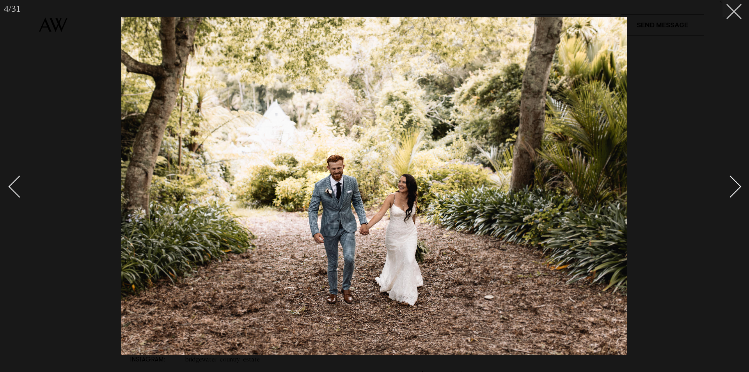
click at [734, 180] on div "Next slide" at bounding box center [730, 186] width 22 height 22
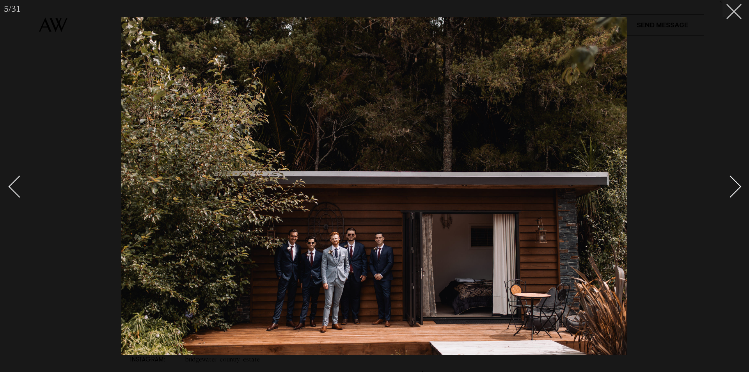
click at [734, 180] on div "Next slide" at bounding box center [730, 186] width 22 height 22
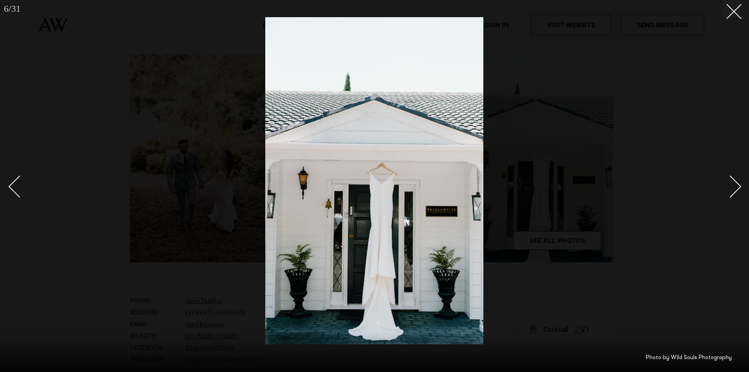
click at [734, 180] on div "Next slide" at bounding box center [730, 186] width 22 height 22
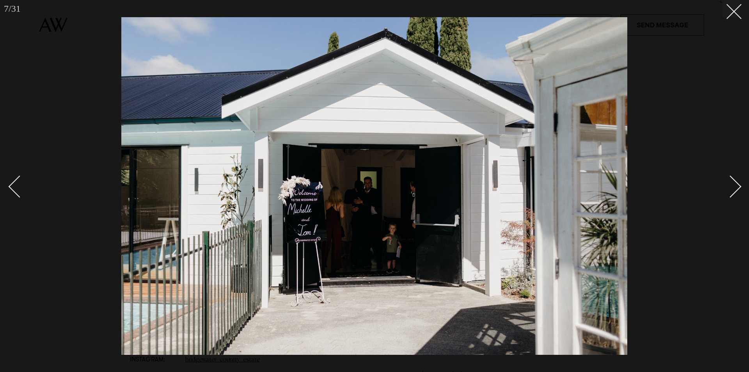
click at [734, 180] on div "Next slide" at bounding box center [730, 186] width 22 height 22
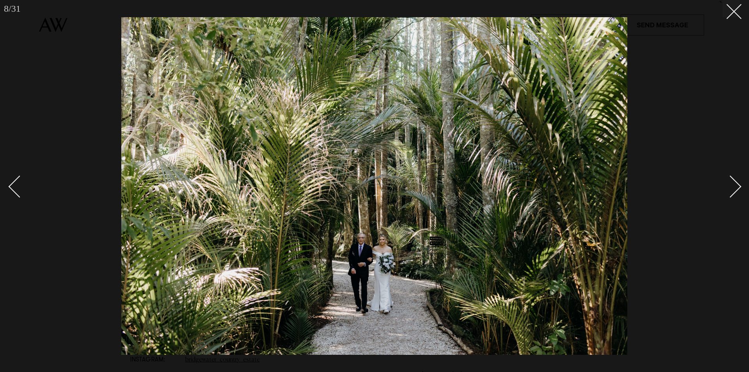
click at [734, 180] on div "Next slide" at bounding box center [730, 186] width 22 height 22
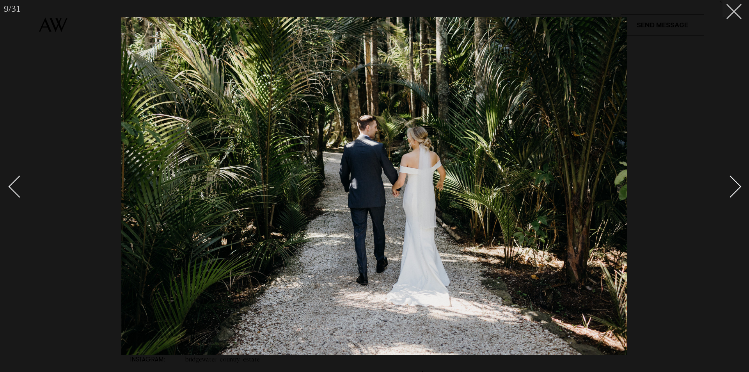
click at [734, 180] on div "Next slide" at bounding box center [730, 186] width 22 height 22
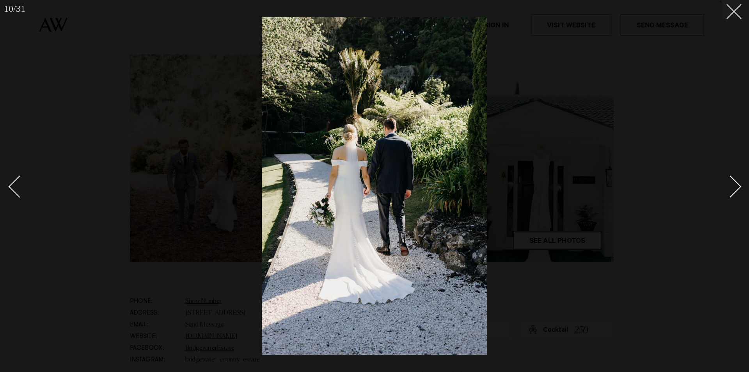
click at [734, 180] on div "Next slide" at bounding box center [730, 186] width 22 height 22
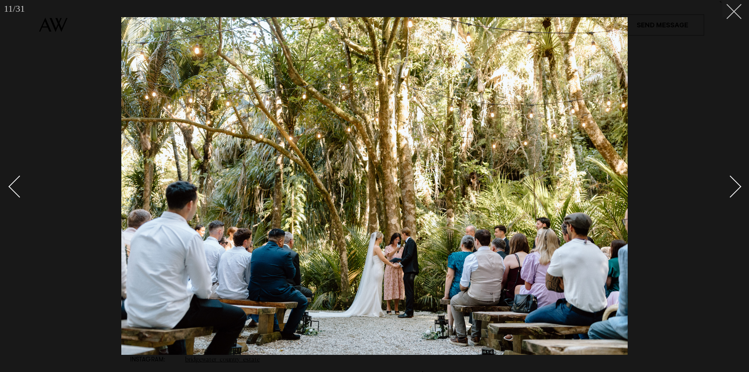
click at [734, 10] on icon at bounding box center [730, 8] width 9 height 9
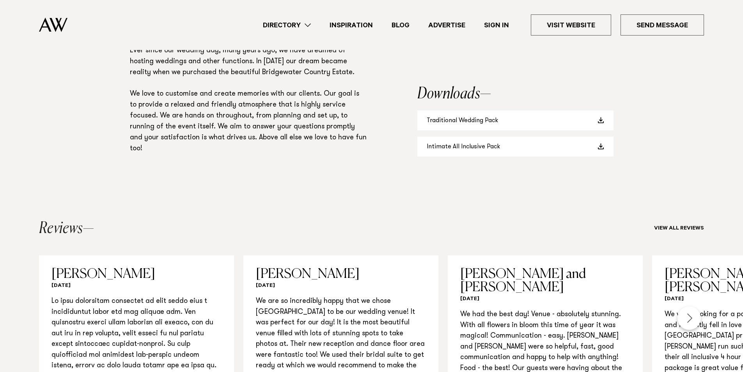
scroll to position [624, 0]
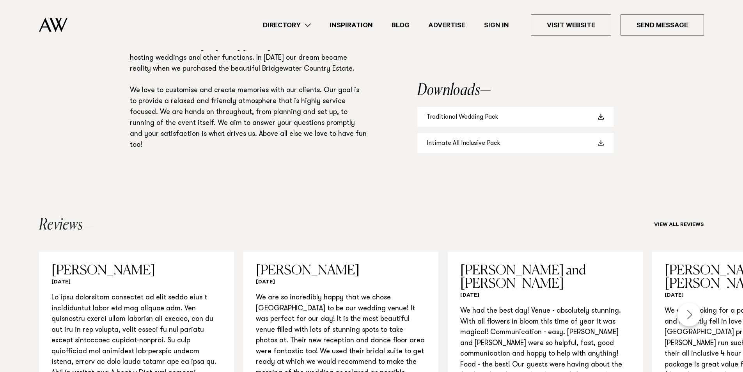
click at [537, 153] on link "Intimate All Inclusive Pack" at bounding box center [515, 143] width 196 height 20
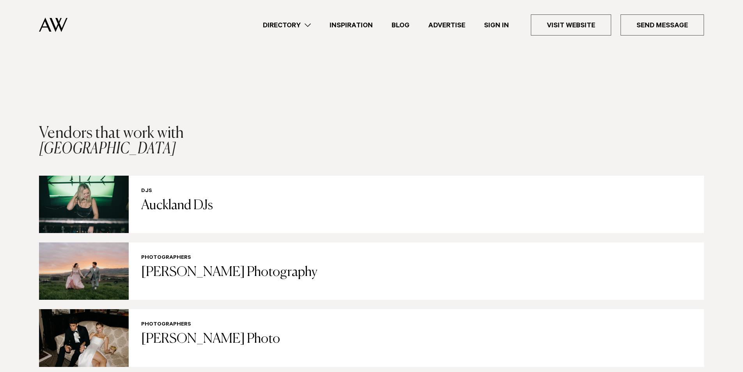
scroll to position [1483, 0]
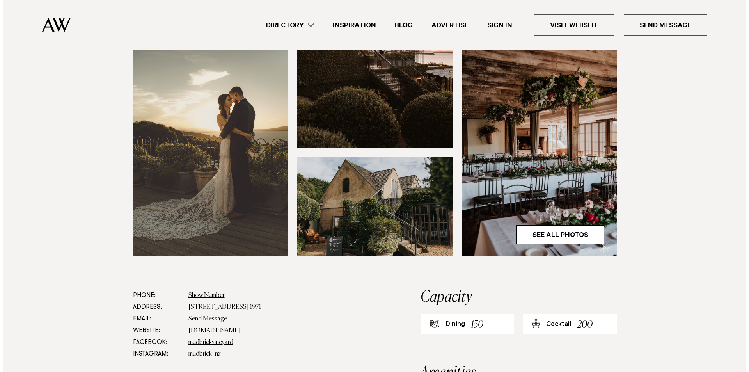
scroll to position [234, 0]
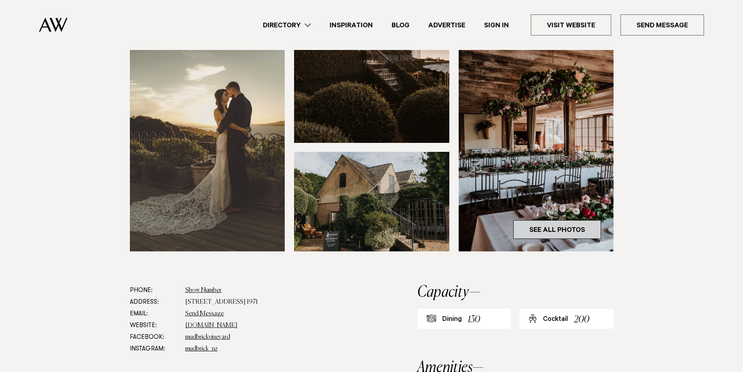
click at [585, 236] on link "See All Photos" at bounding box center [557, 229] width 88 height 19
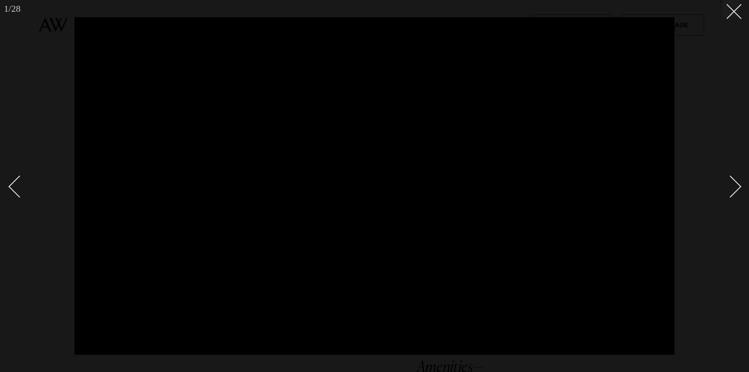
click at [735, 185] on div "Next slide" at bounding box center [730, 186] width 22 height 22
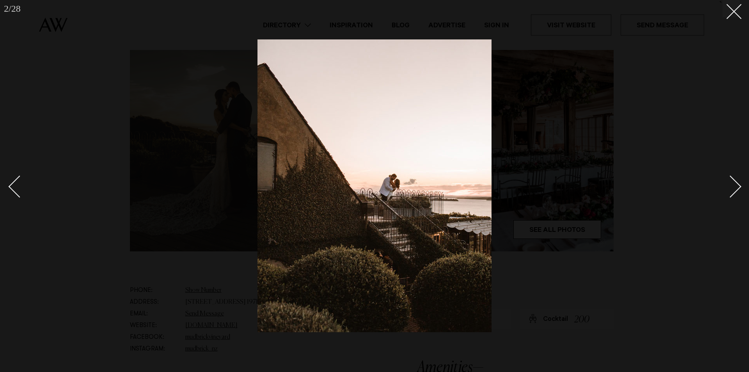
click at [735, 185] on div "Next slide" at bounding box center [730, 186] width 22 height 22
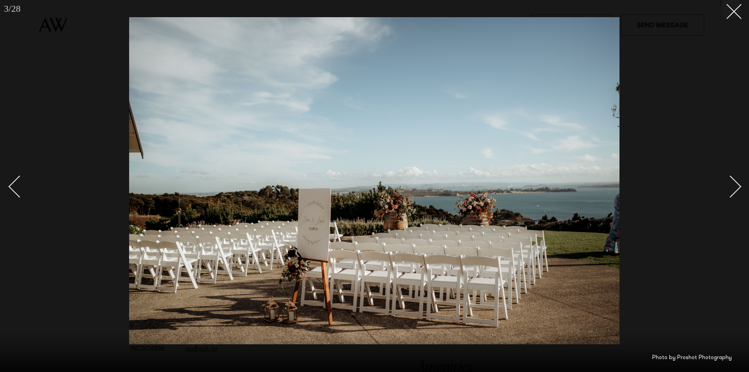
click at [735, 185] on div "Next slide" at bounding box center [730, 186] width 22 height 22
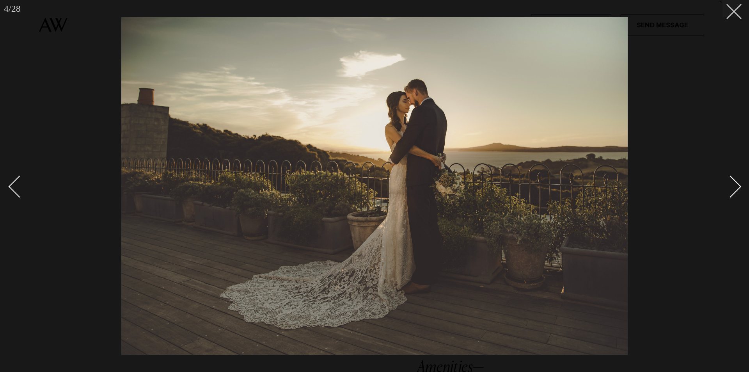
click at [735, 185] on div "Next slide" at bounding box center [730, 186] width 22 height 22
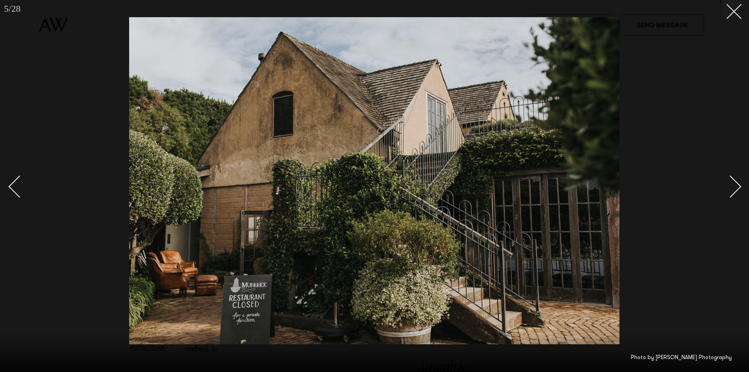
click at [735, 185] on div "Next slide" at bounding box center [730, 186] width 22 height 22
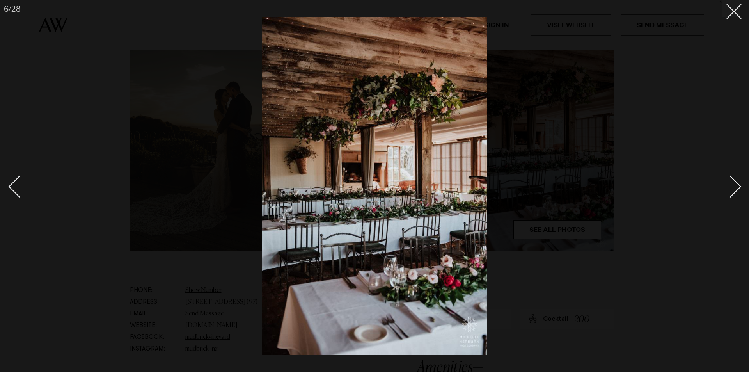
click at [735, 185] on div "Next slide" at bounding box center [730, 186] width 22 height 22
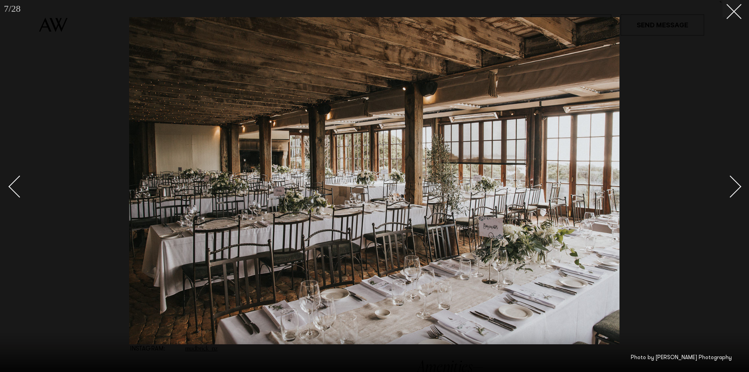
click at [735, 185] on div "Next slide" at bounding box center [730, 186] width 22 height 22
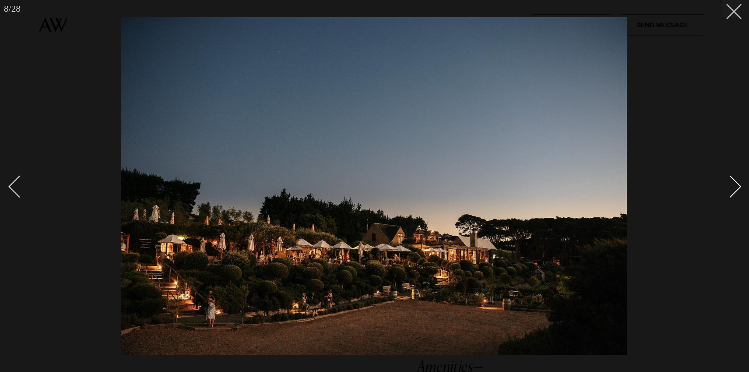
click at [735, 185] on div "Next slide" at bounding box center [730, 186] width 22 height 22
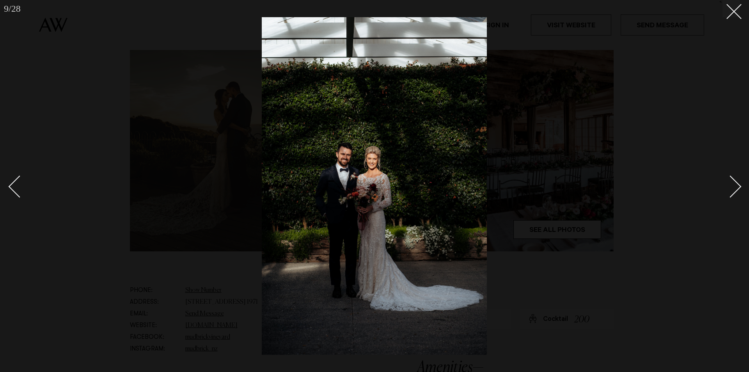
click at [735, 185] on div "Next slide" at bounding box center [730, 186] width 22 height 22
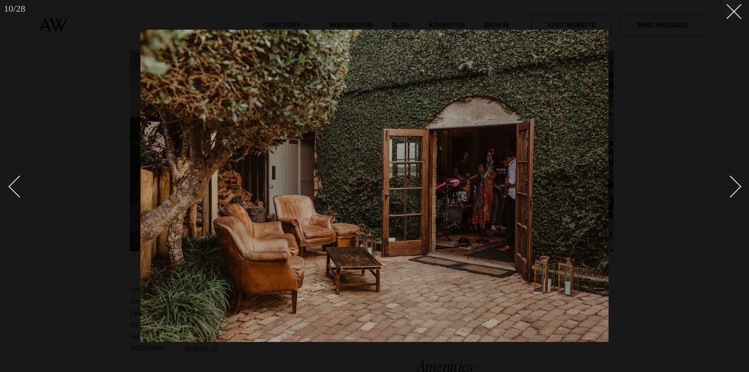
click at [735, 185] on div "Next slide" at bounding box center [730, 186] width 22 height 22
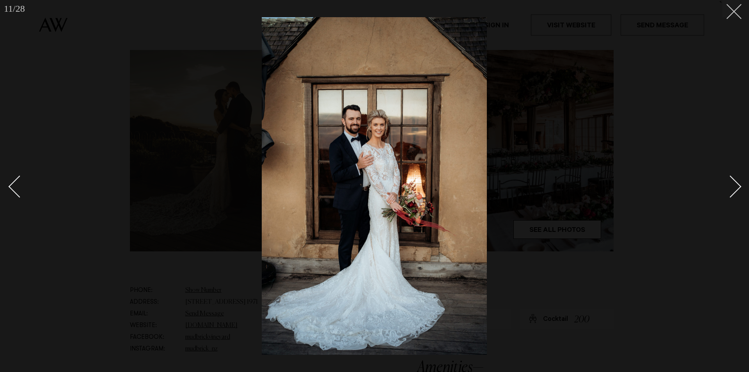
click at [736, 17] on button at bounding box center [731, 8] width 17 height 17
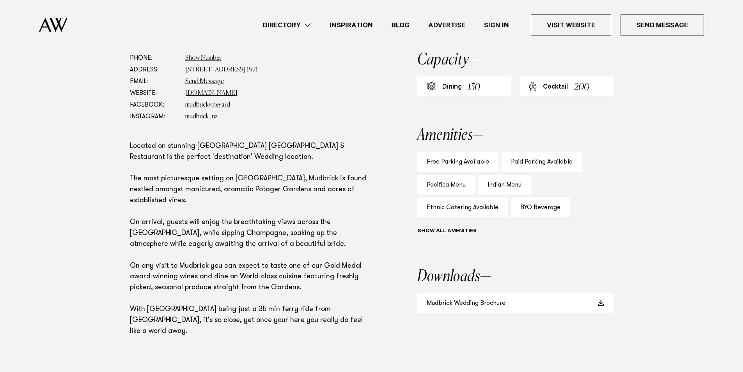
scroll to position [507, 0]
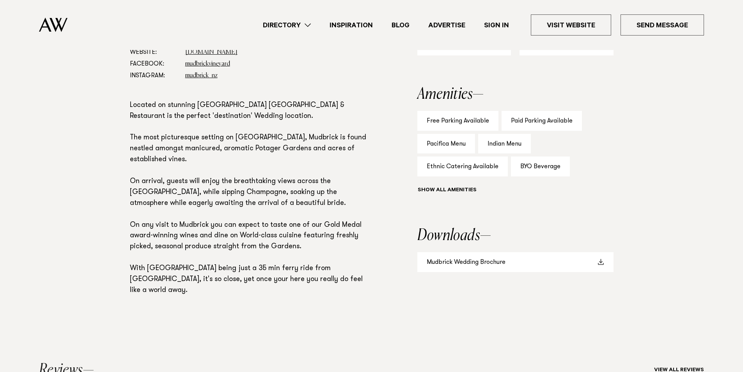
click at [508, 267] on link "Mudbrick Wedding Brochure" at bounding box center [515, 262] width 196 height 20
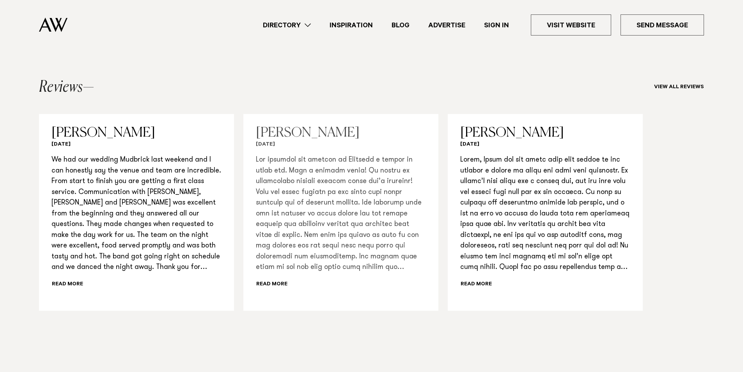
scroll to position [858, 0]
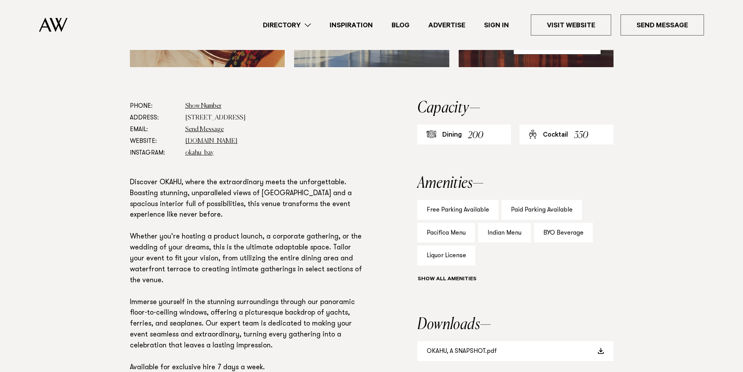
scroll to position [507, 0]
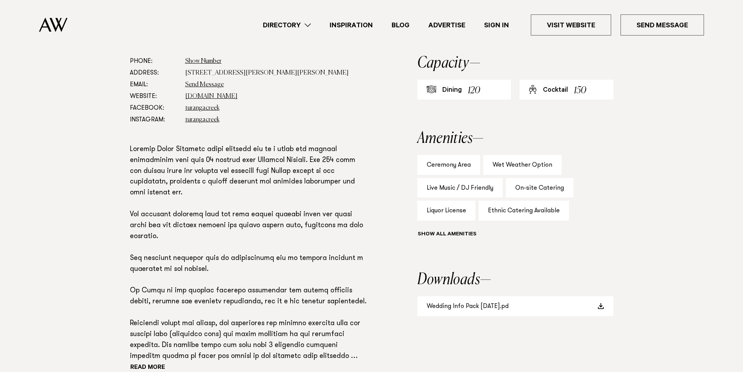
scroll to position [546, 0]
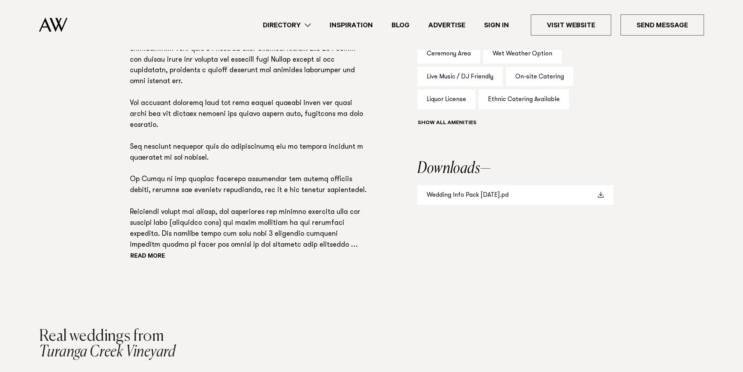
click at [474, 199] on link "Wedding Info Pack June 2024.pd" at bounding box center [515, 195] width 196 height 20
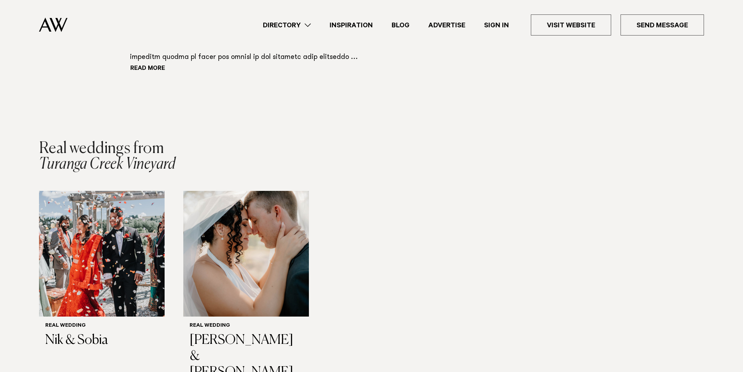
scroll to position [741, 0]
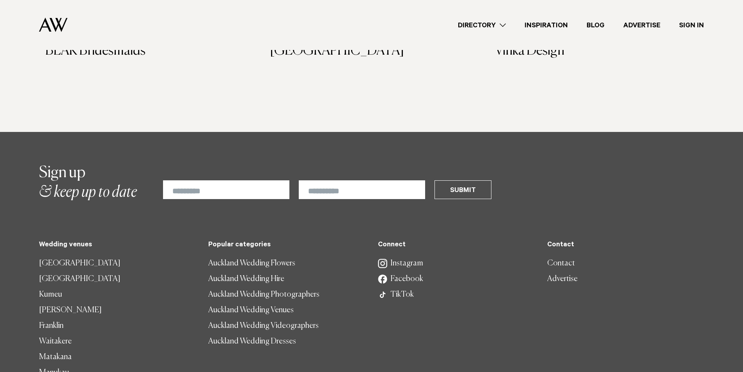
scroll to position [936, 0]
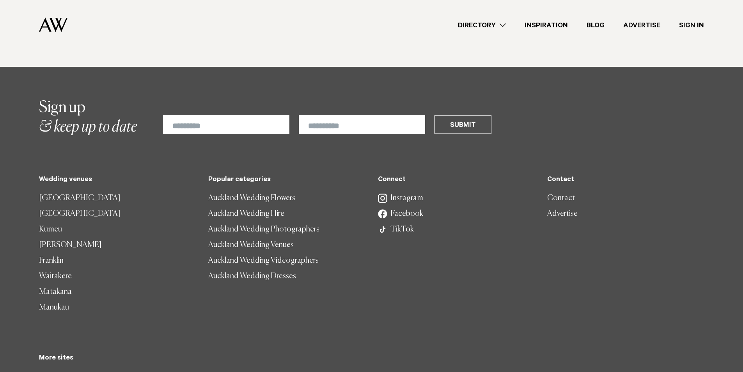
click at [52, 222] on link "Kumeu" at bounding box center [117, 230] width 157 height 16
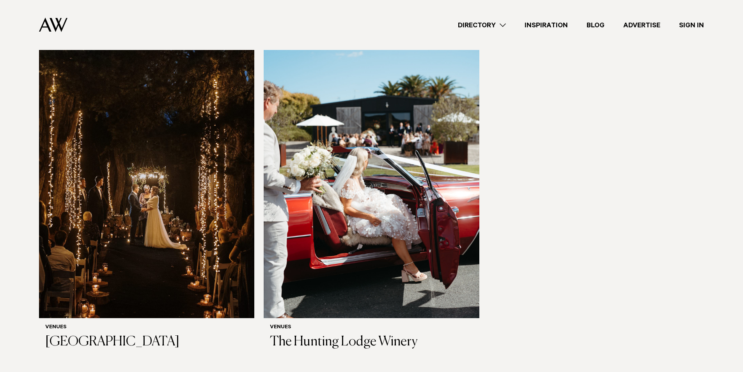
scroll to position [741, 0]
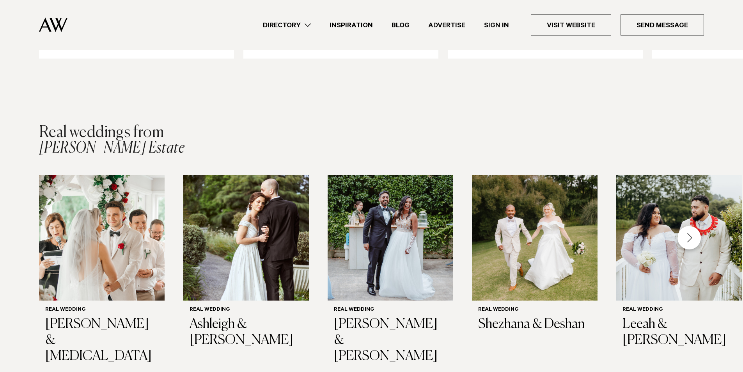
scroll to position [1053, 0]
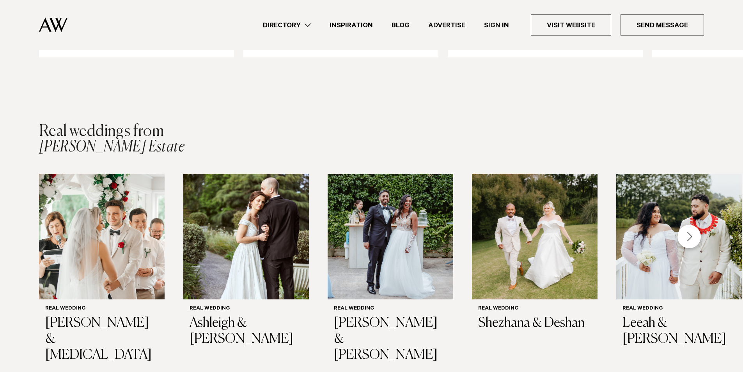
click at [691, 231] on div "Next slide" at bounding box center [689, 236] width 23 height 23
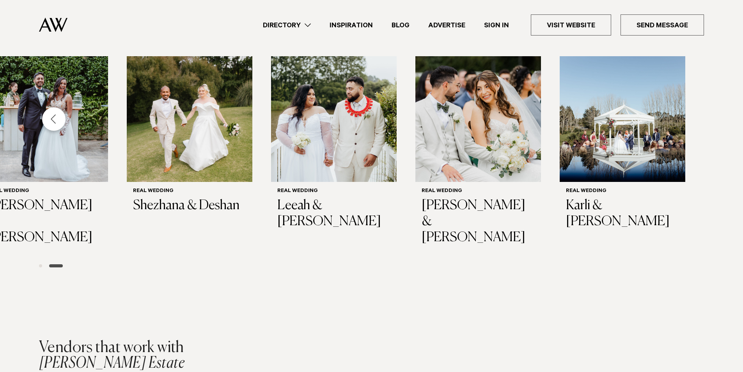
scroll to position [1170, 0]
click at [52, 116] on div "Previous slide" at bounding box center [53, 119] width 23 height 23
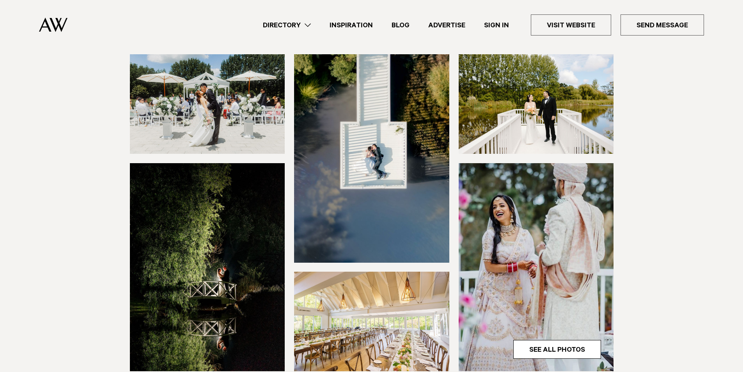
scroll to position [0, 0]
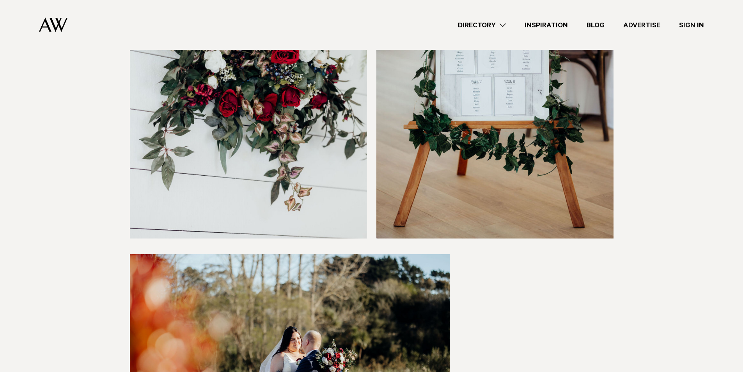
scroll to position [2614, 0]
